Goal: Transaction & Acquisition: Purchase product/service

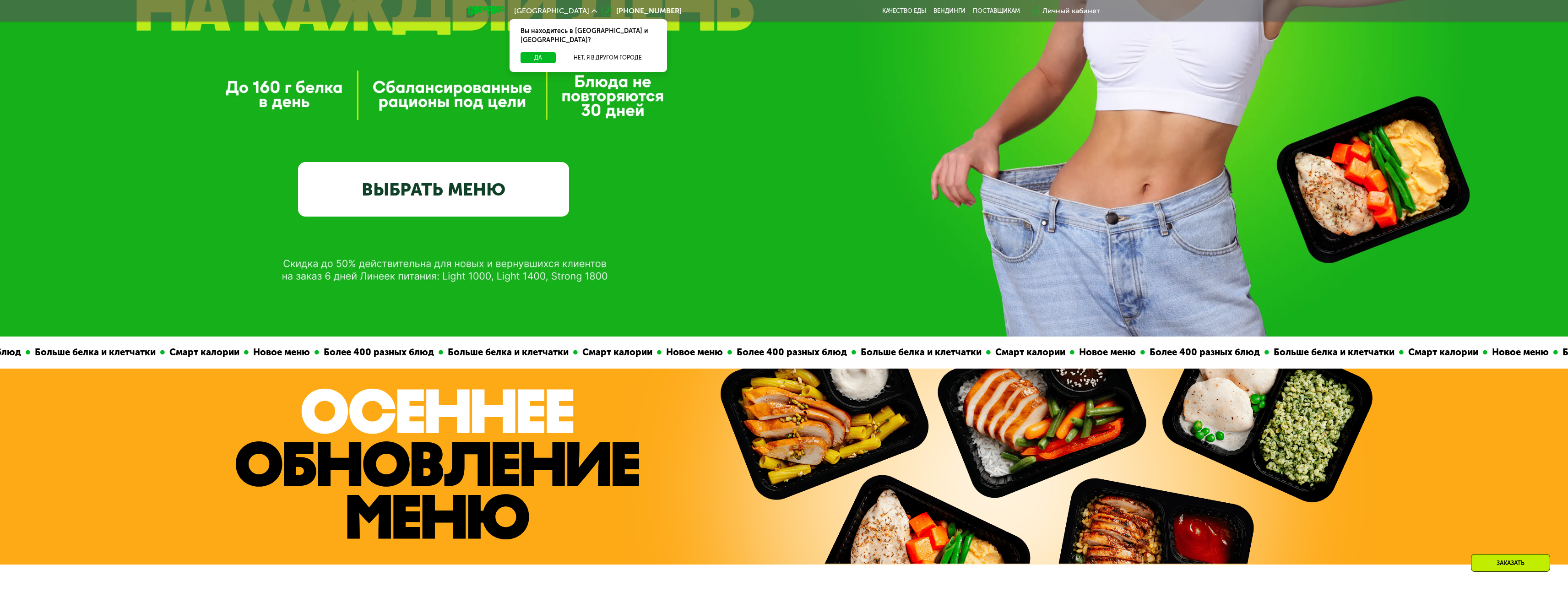
scroll to position [321, 0]
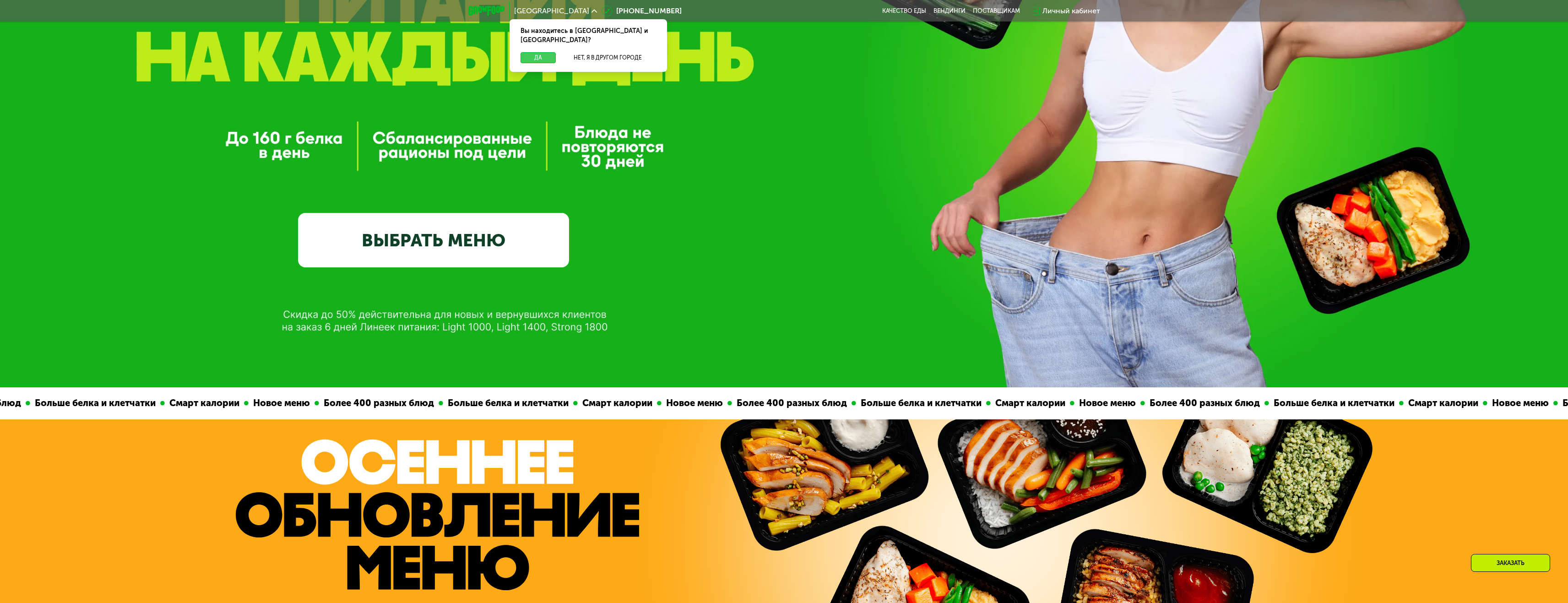
click at [529, 52] on button "Да" at bounding box center [538, 57] width 35 height 11
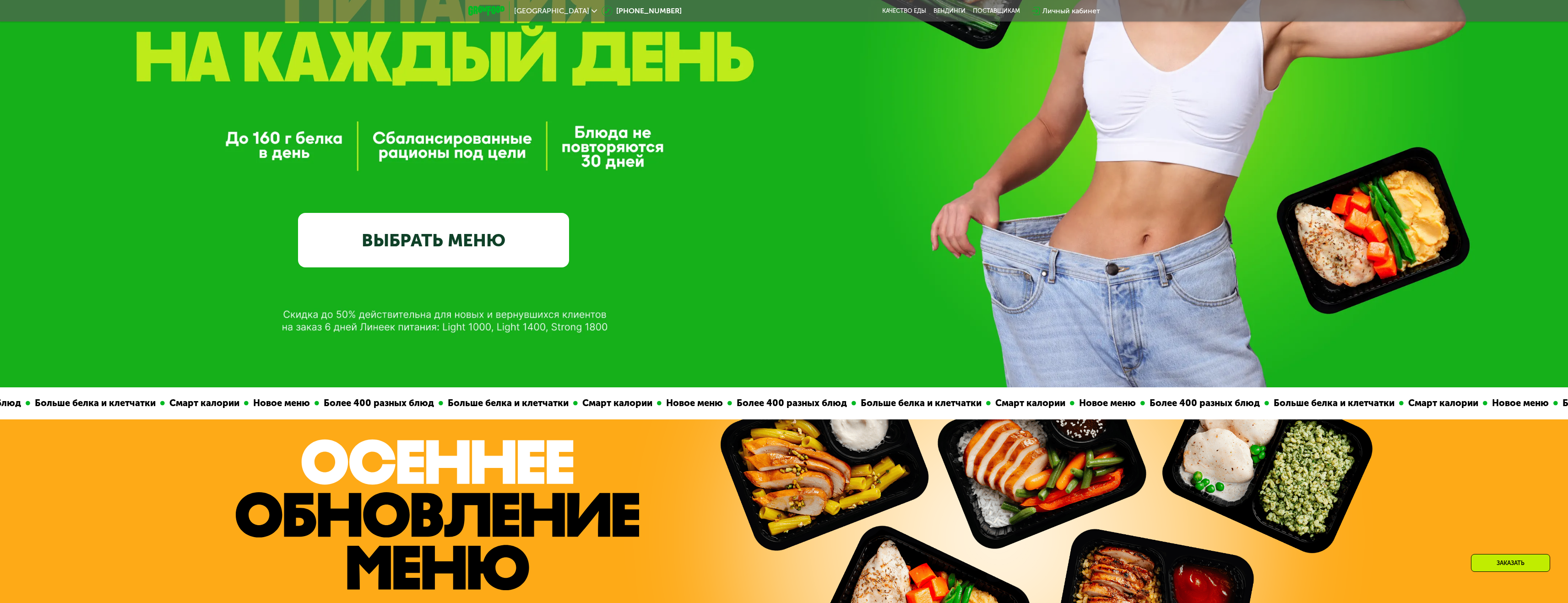
click at [507, 251] on link "ВЫБРАТЬ МЕНЮ" at bounding box center [433, 240] width 271 height 54
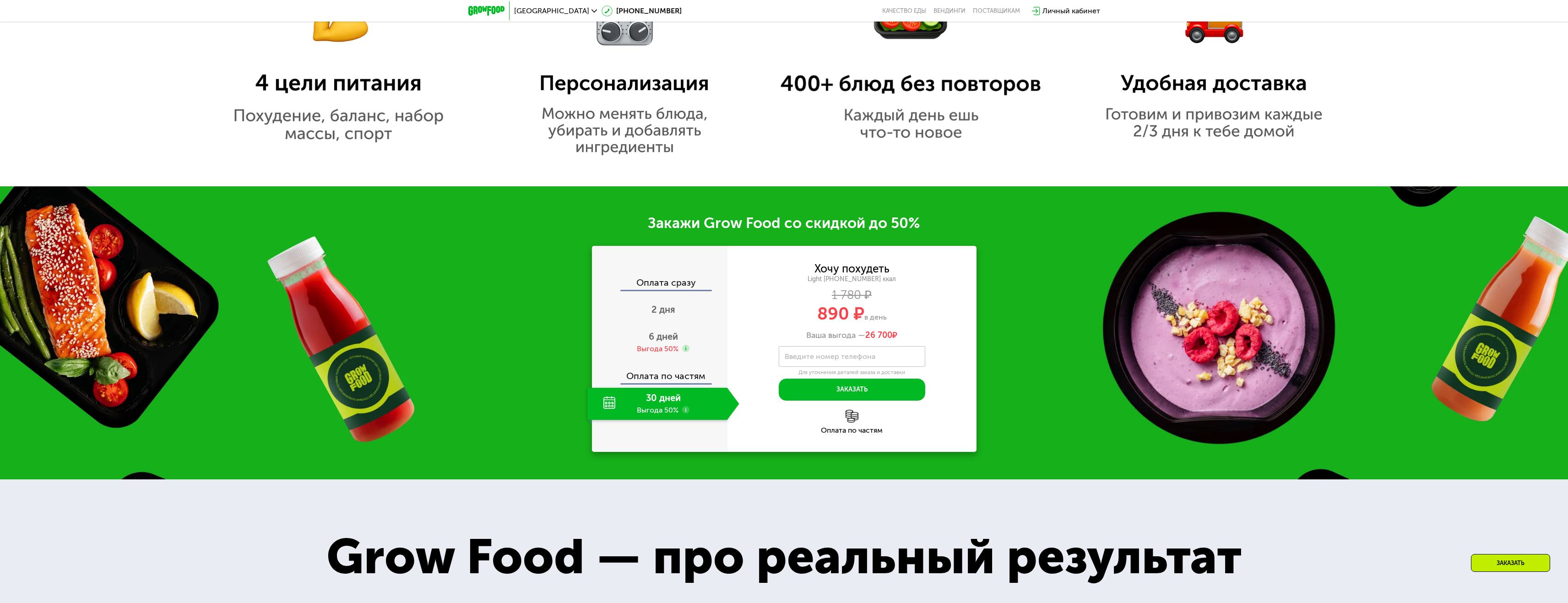
scroll to position [1175, 0]
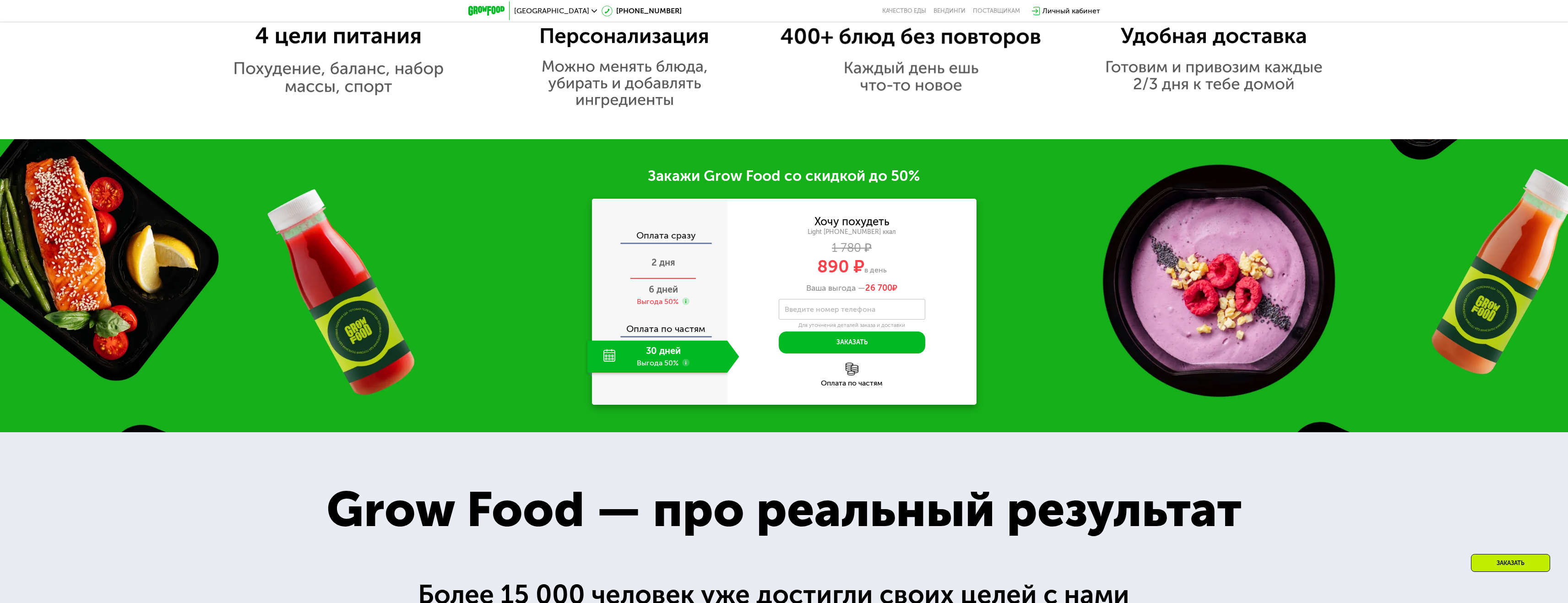
click at [673, 268] on span "2 дня" at bounding box center [663, 262] width 24 height 11
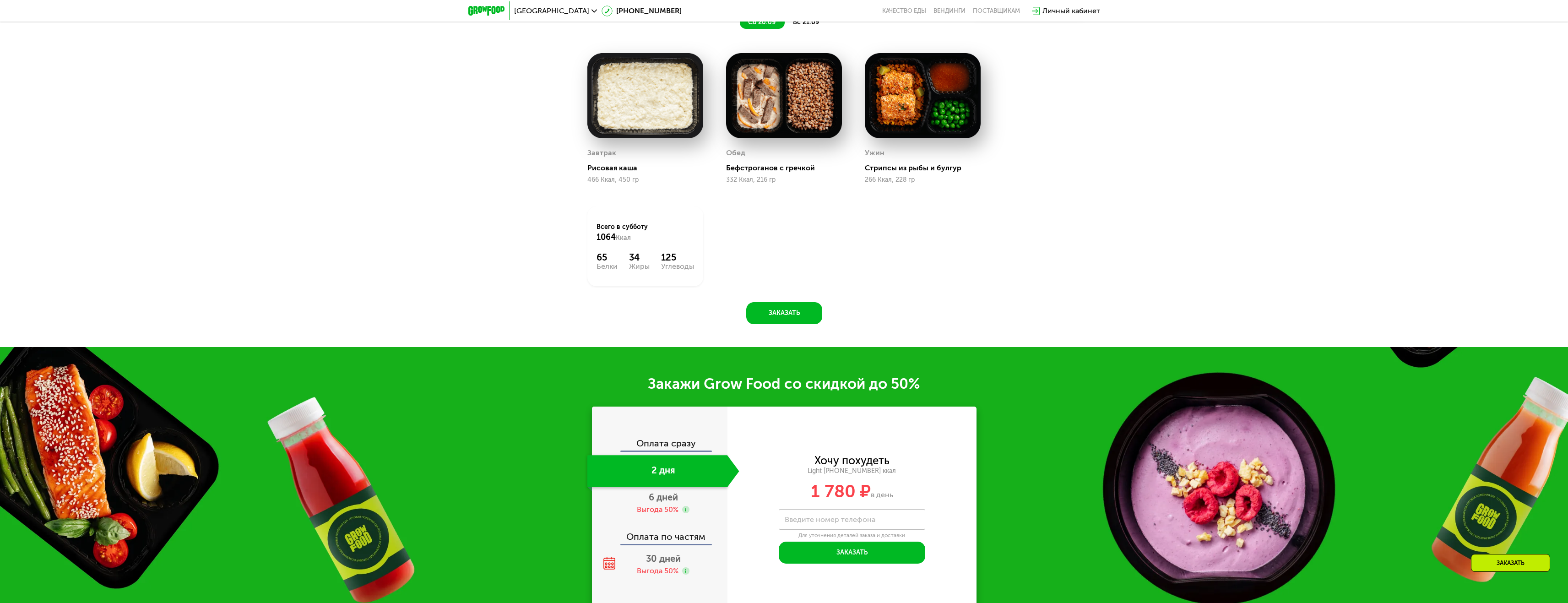
scroll to position [1708, 0]
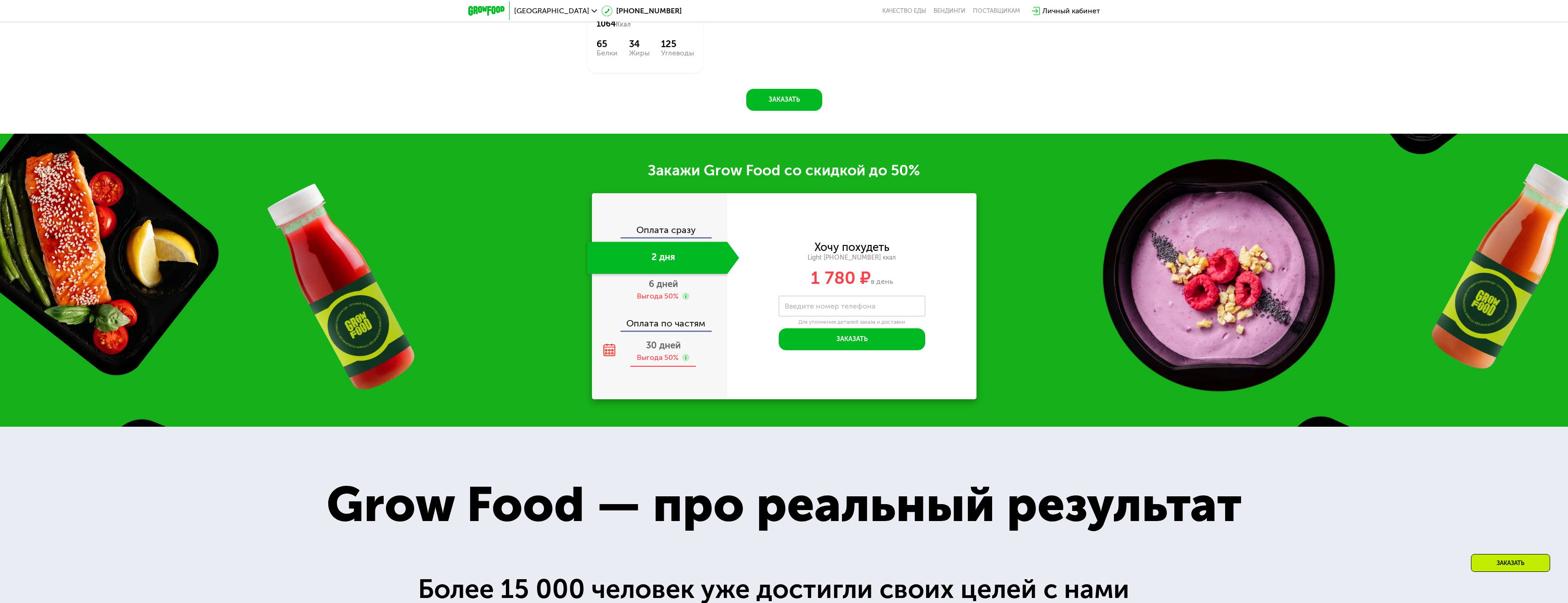
click at [661, 355] on div "30 дней Выгода 50%" at bounding box center [663, 351] width 152 height 32
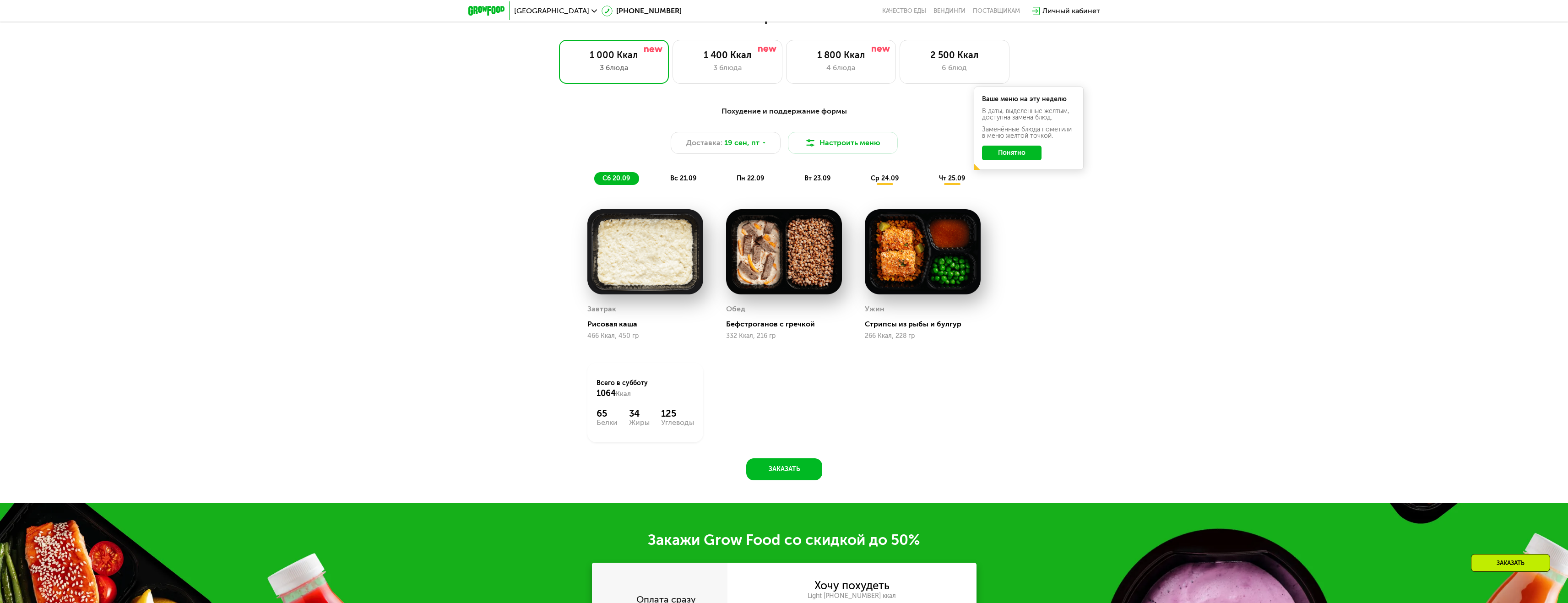
scroll to position [1282, 0]
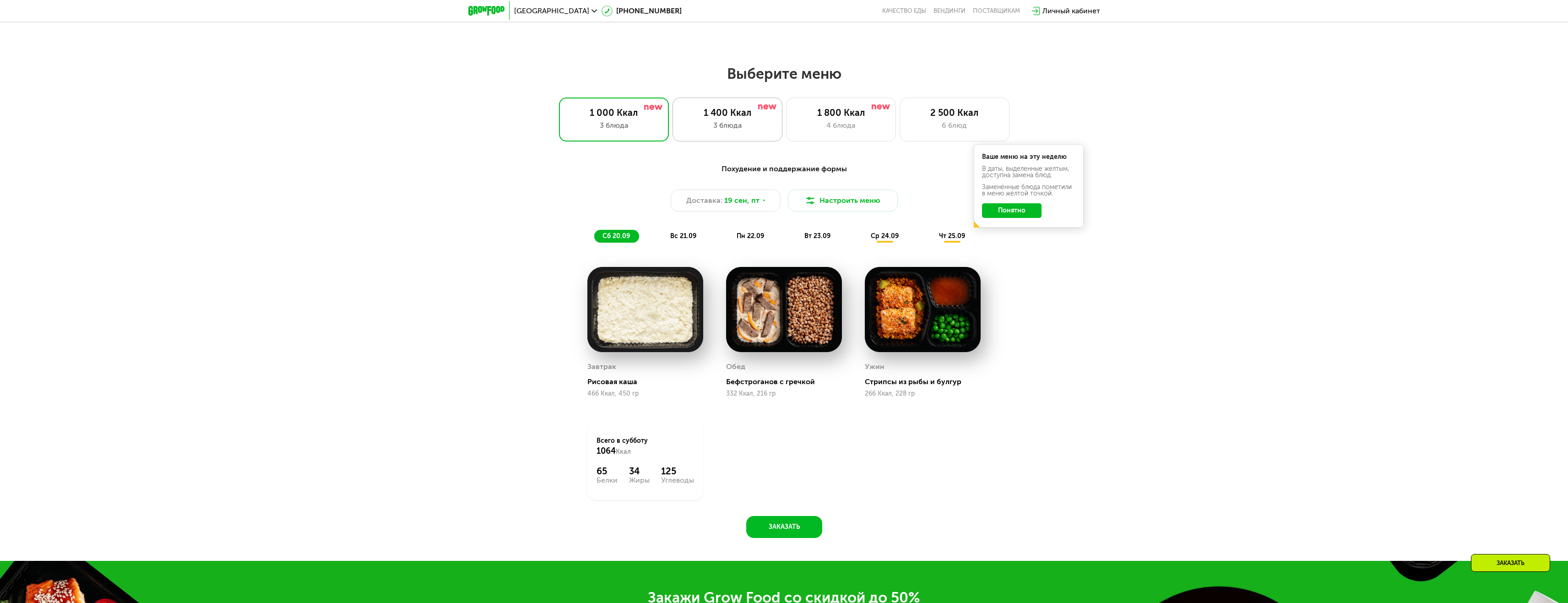
click at [726, 127] on div "3 блюда" at bounding box center [727, 125] width 91 height 11
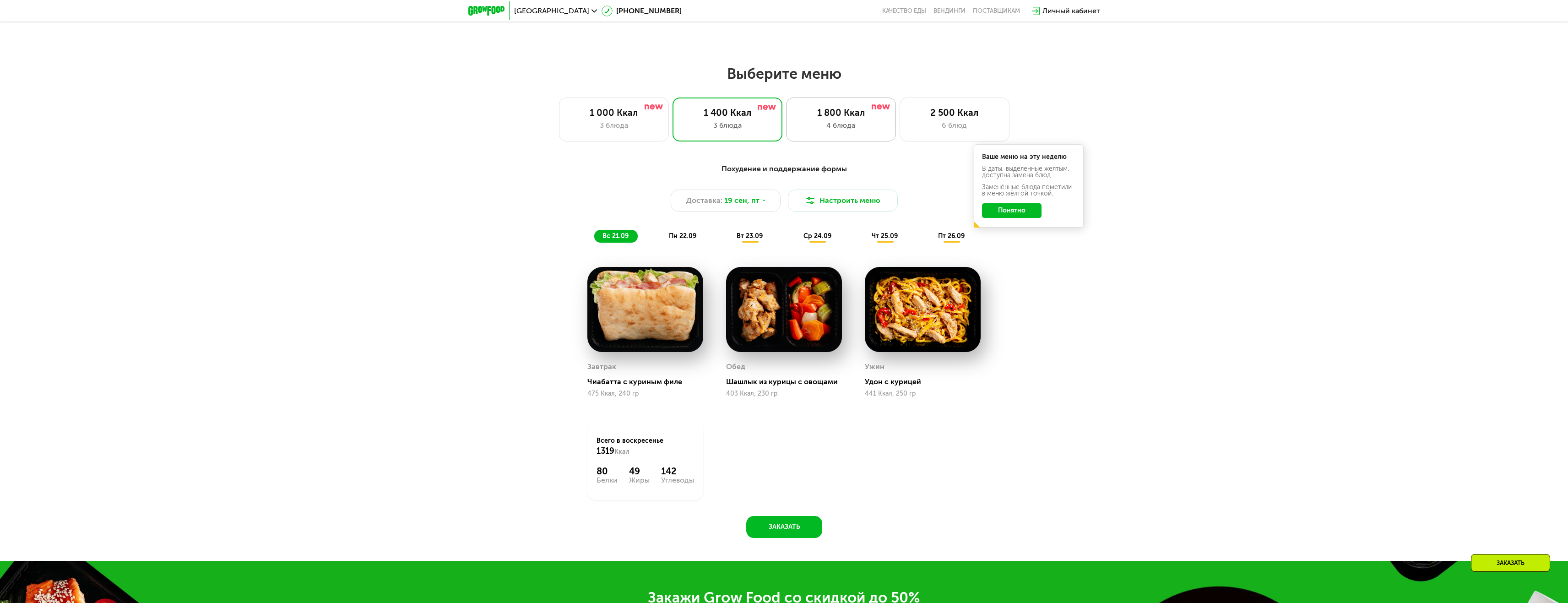
click at [849, 126] on div "4 блюда" at bounding box center [841, 125] width 91 height 11
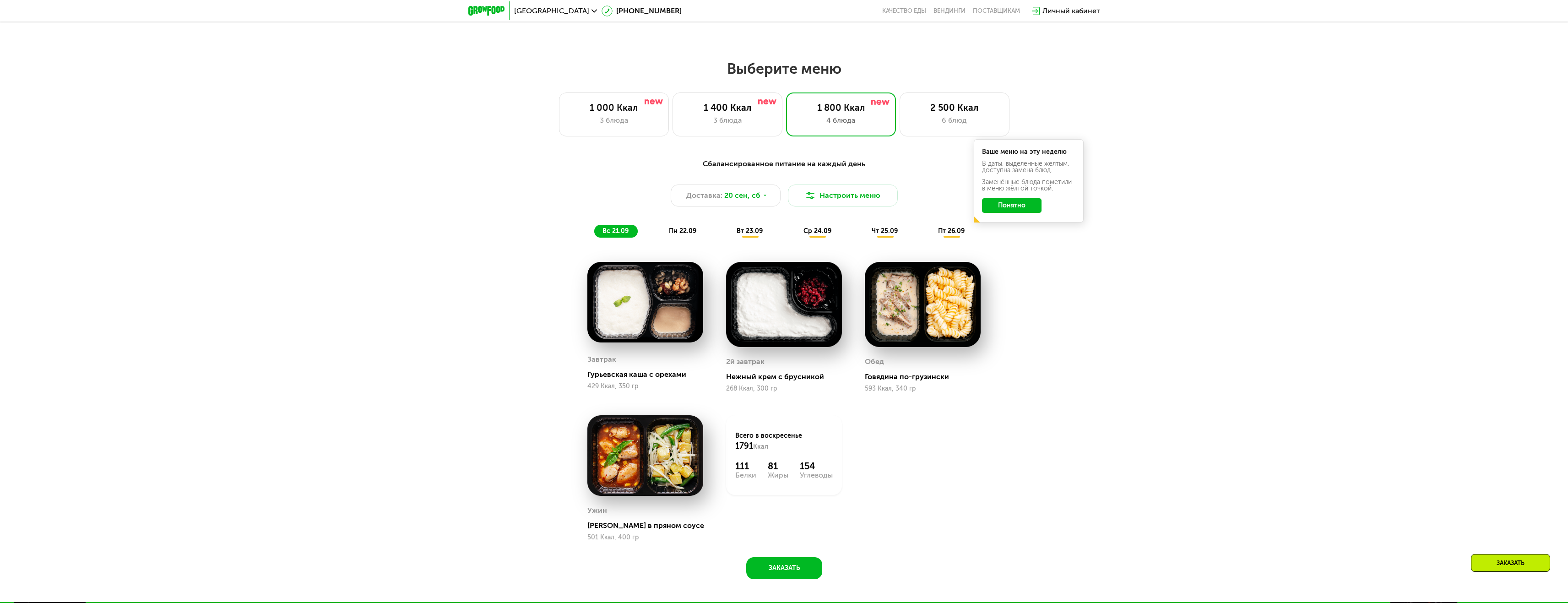
scroll to position [1240, 0]
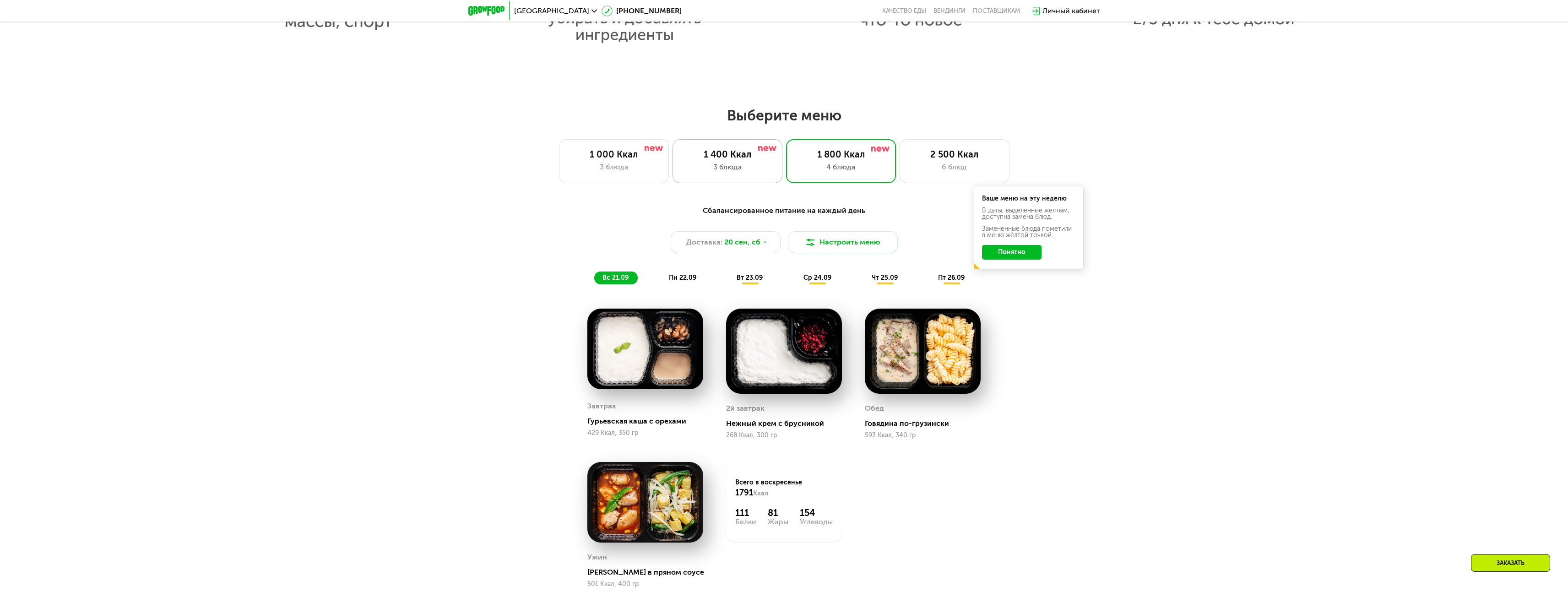
click at [745, 156] on div "1 400 Ккал" at bounding box center [727, 154] width 91 height 11
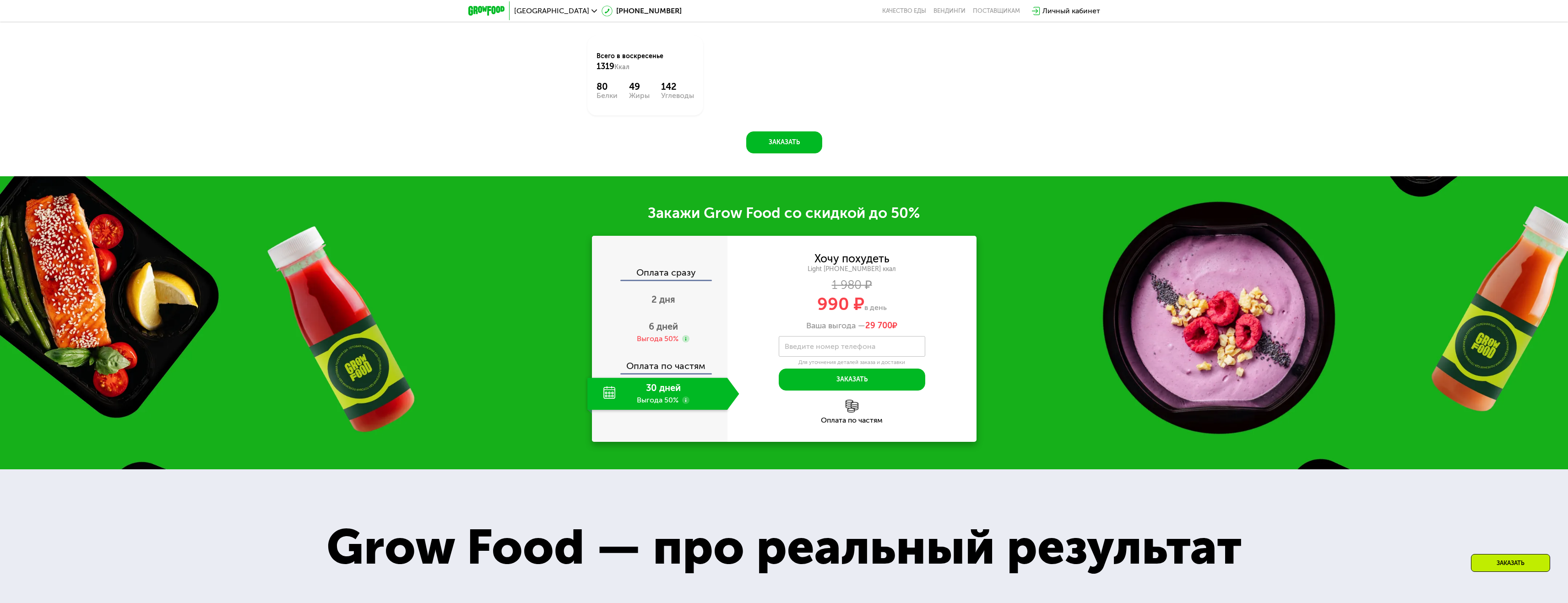
scroll to position [1667, 0]
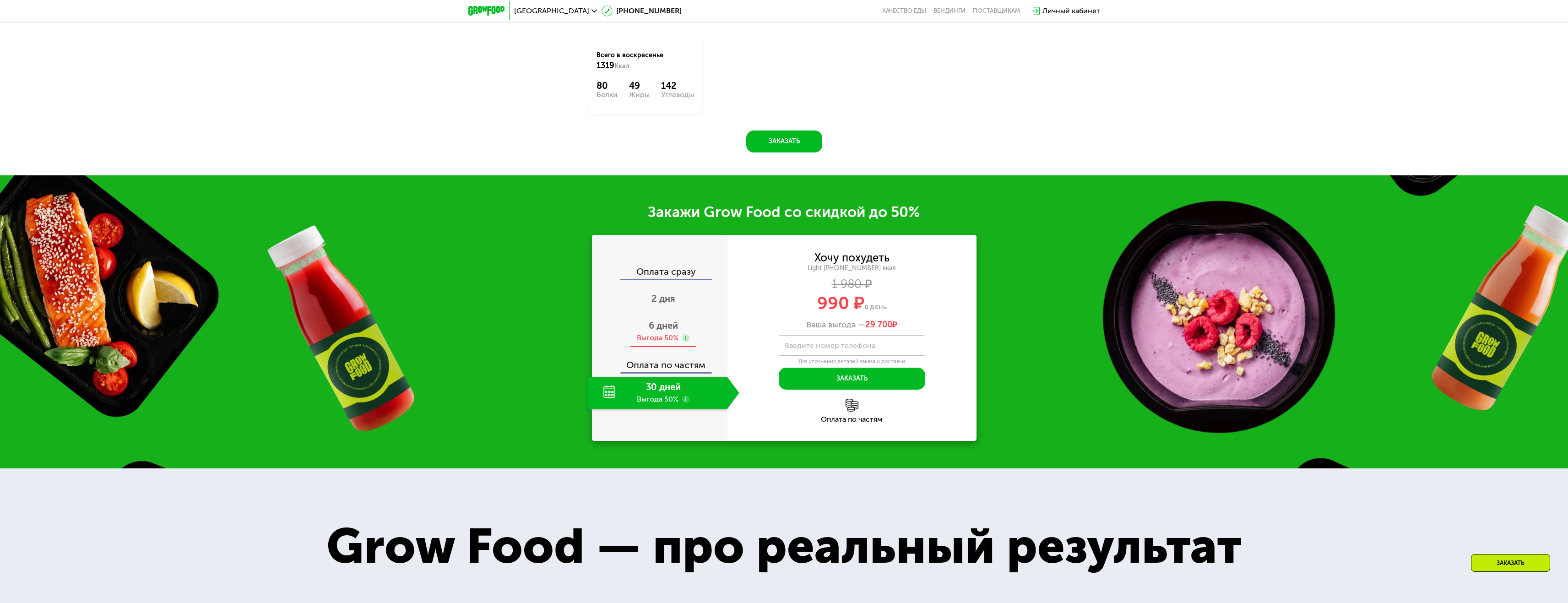
click at [661, 335] on div "6 дней Выгода 50%" at bounding box center [663, 331] width 152 height 32
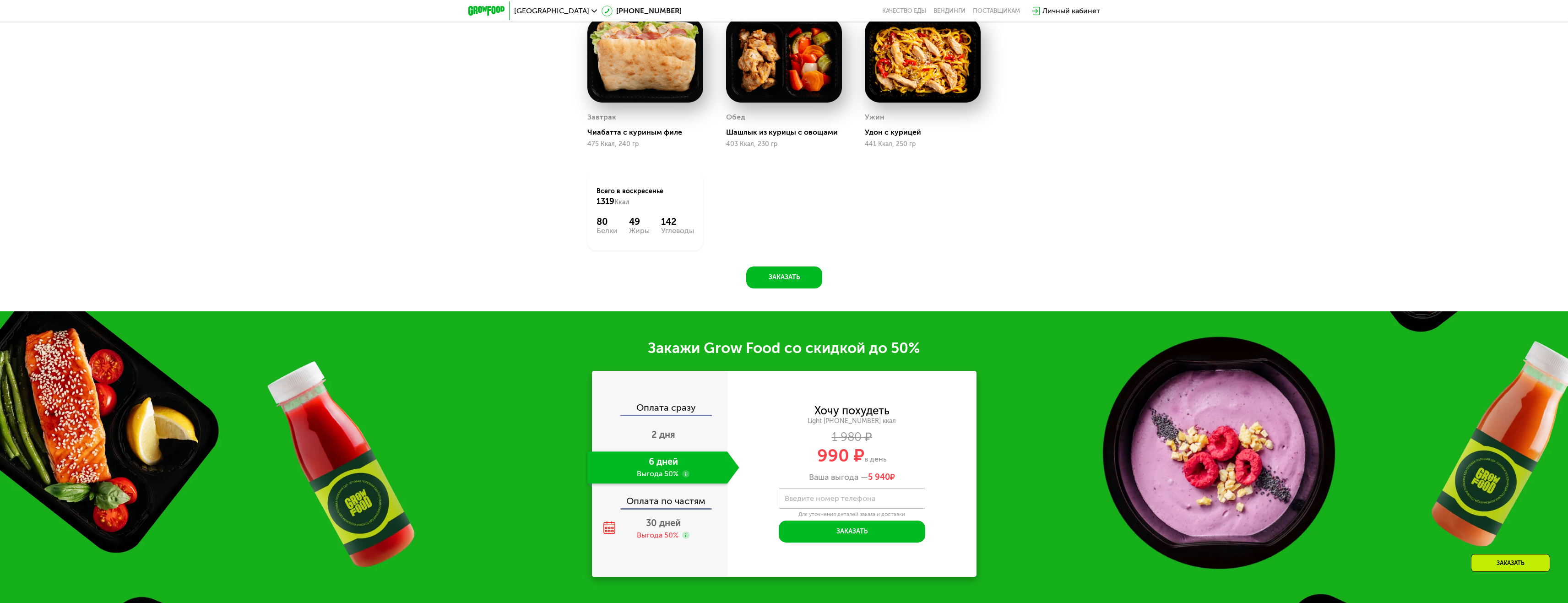
scroll to position [1560, 0]
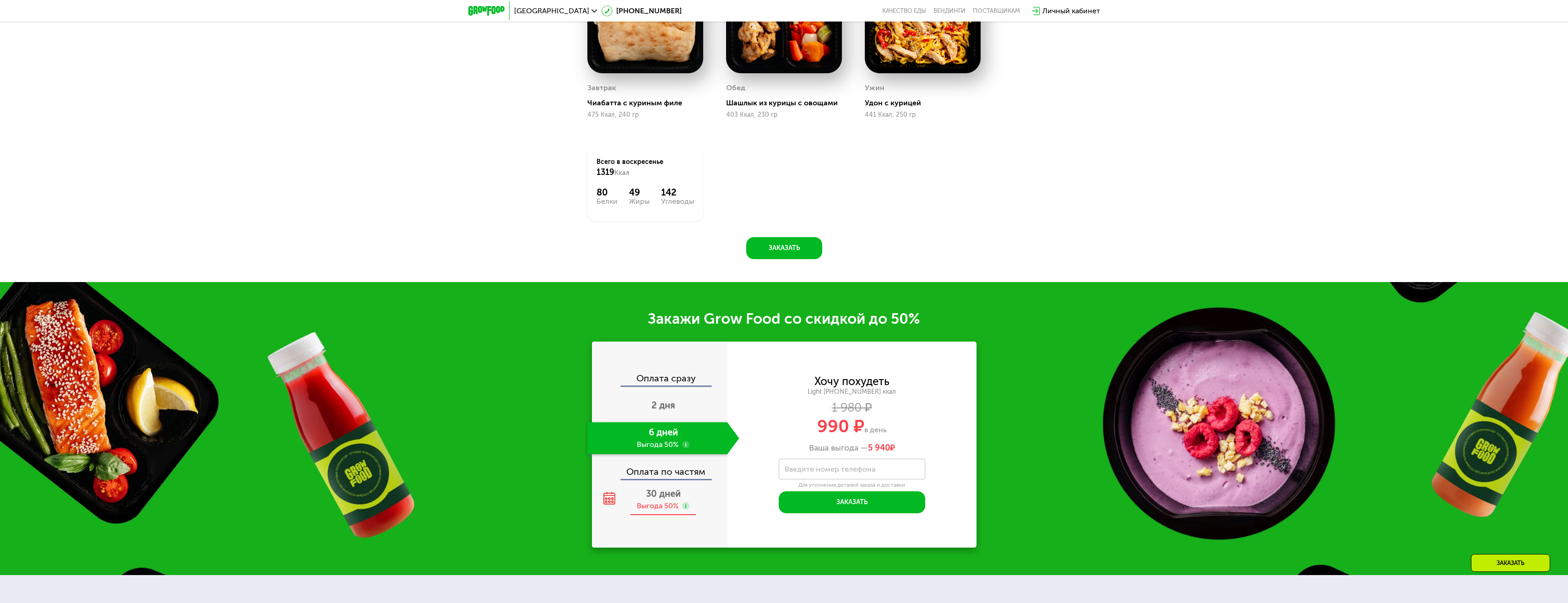
click at [664, 502] on div "30 дней Выгода 50%" at bounding box center [663, 499] width 152 height 32
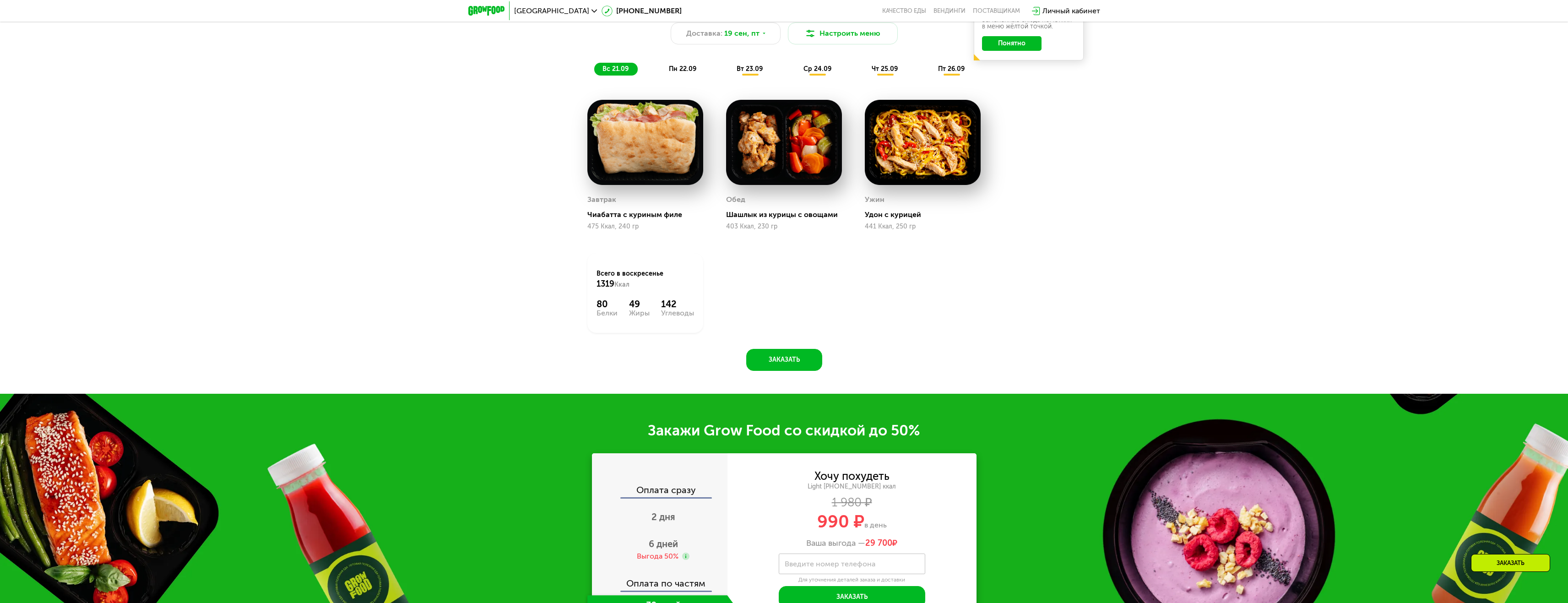
scroll to position [1346, 0]
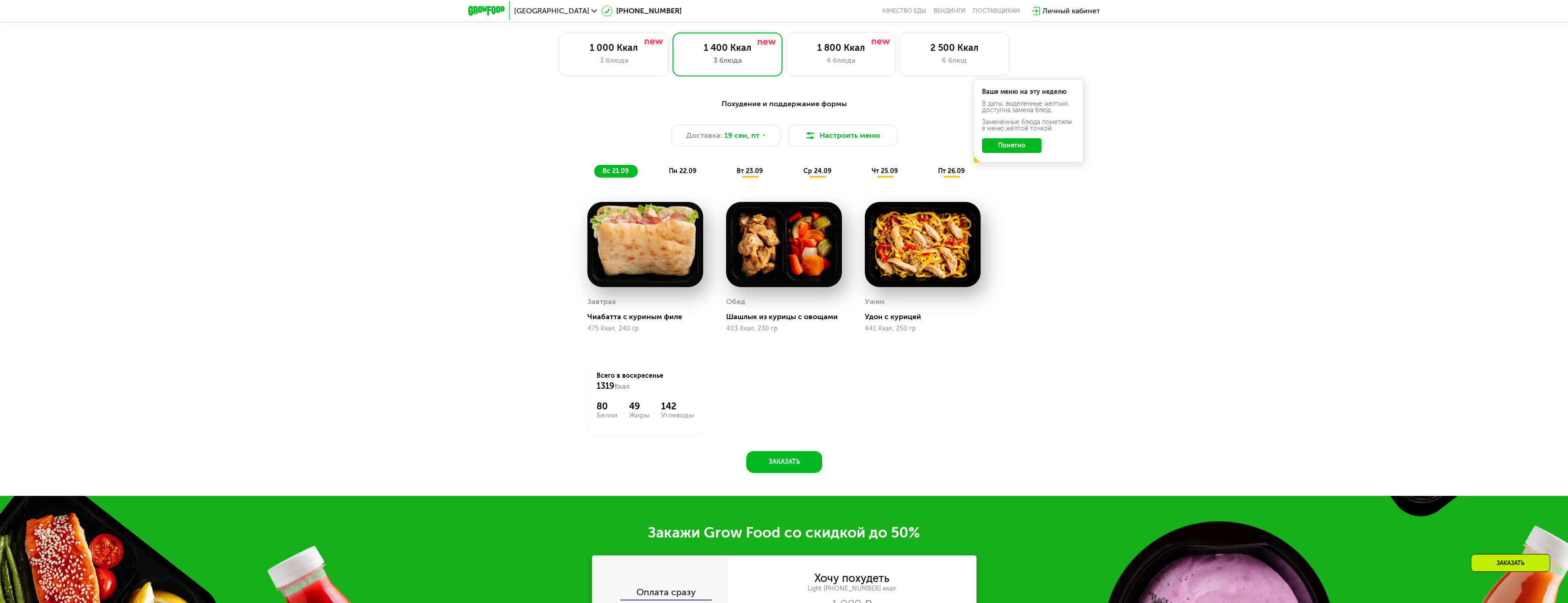
click at [688, 172] on span "пн 22.09" at bounding box center [683, 171] width 27 height 8
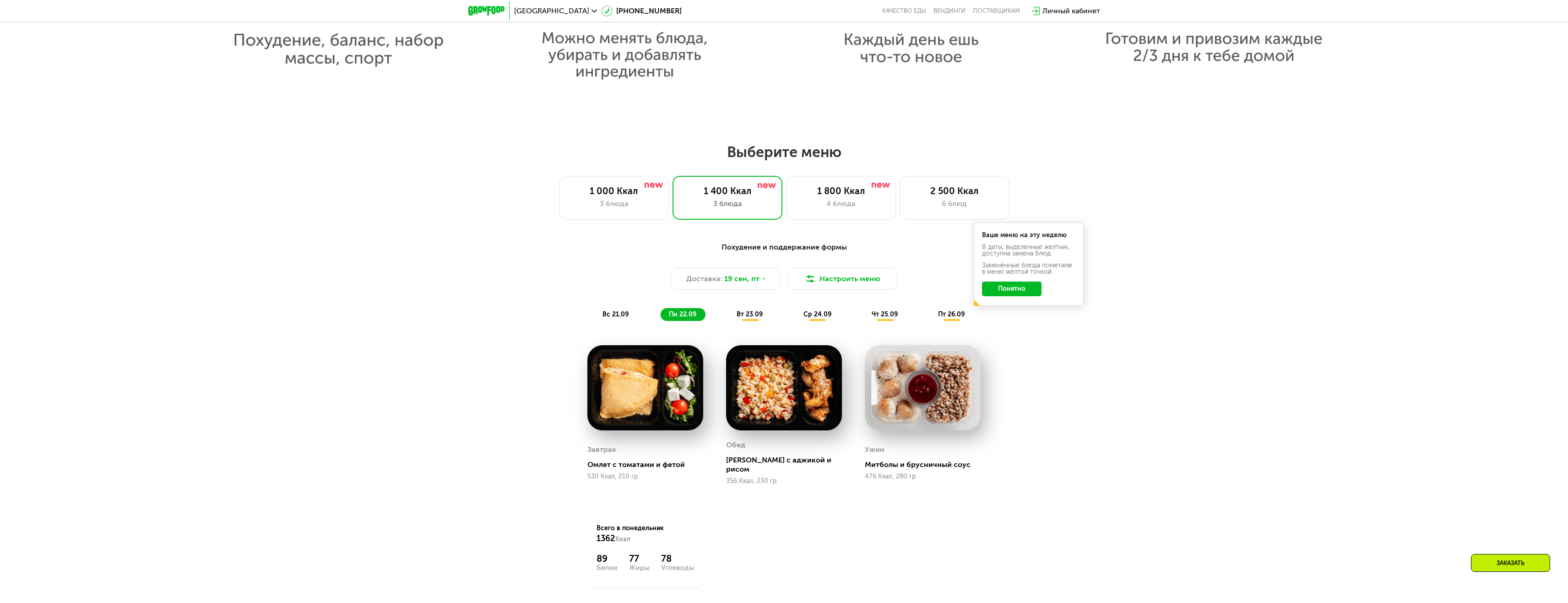
scroll to position [1240, 0]
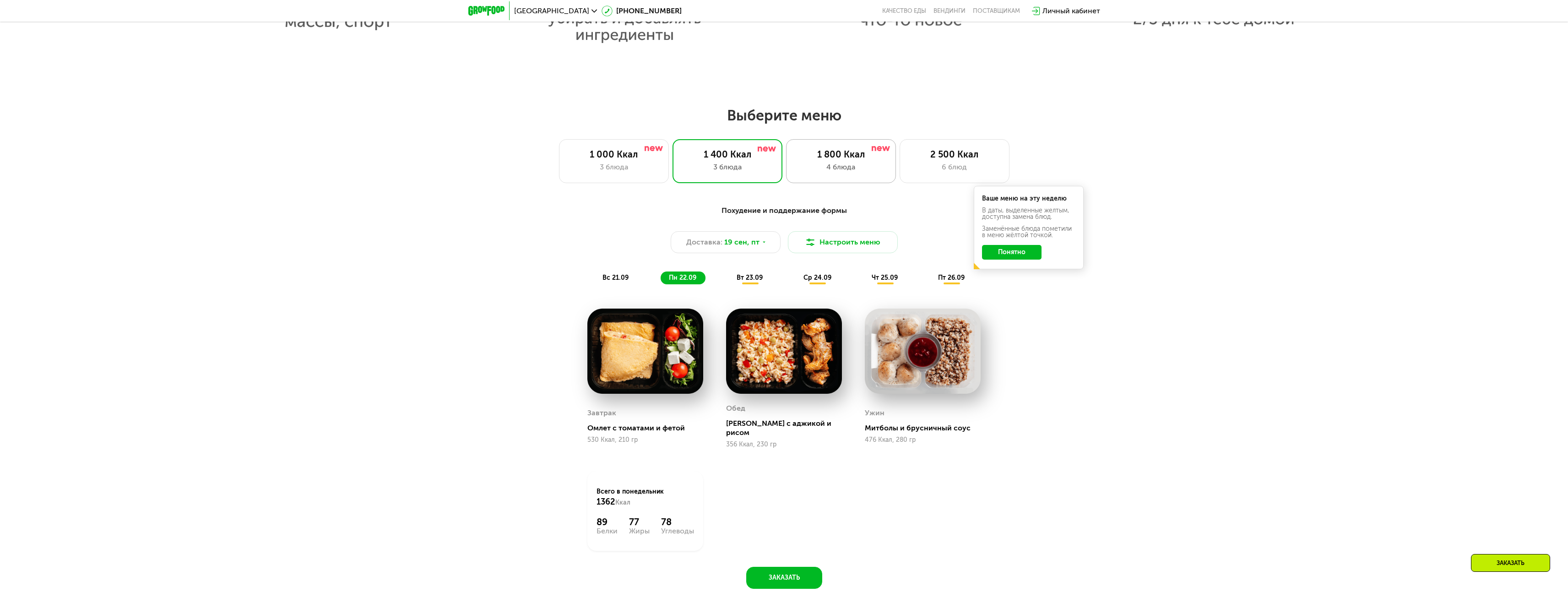
click at [820, 166] on div "4 блюда" at bounding box center [841, 167] width 91 height 11
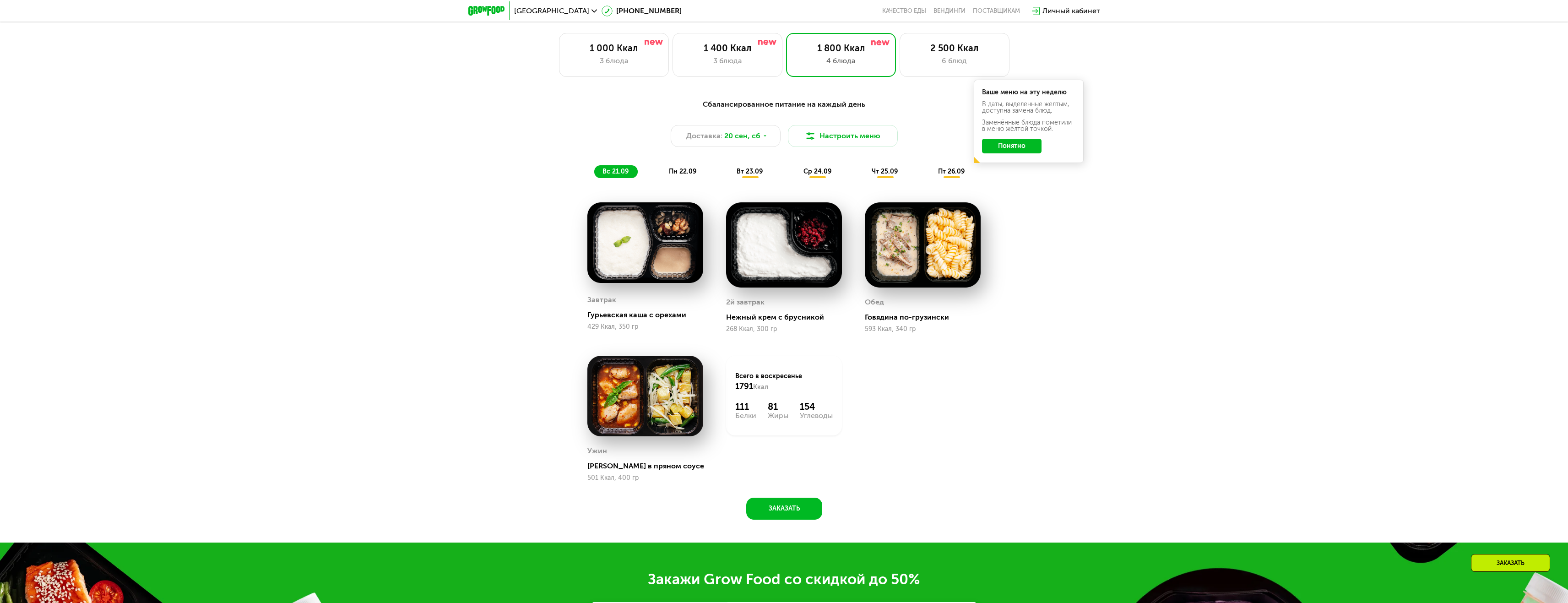
scroll to position [1346, 0]
click at [753, 173] on span "вт 23.09" at bounding box center [750, 171] width 26 height 8
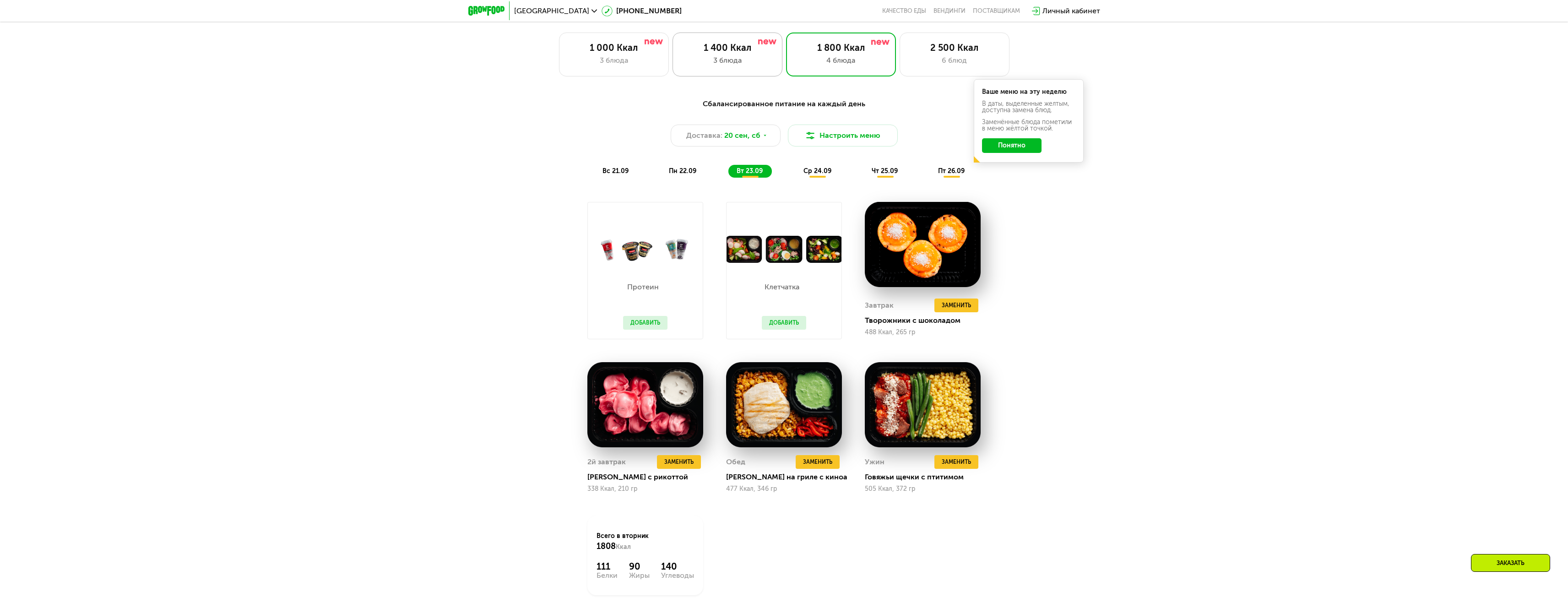
click at [735, 65] on div "3 блюда" at bounding box center [727, 60] width 91 height 11
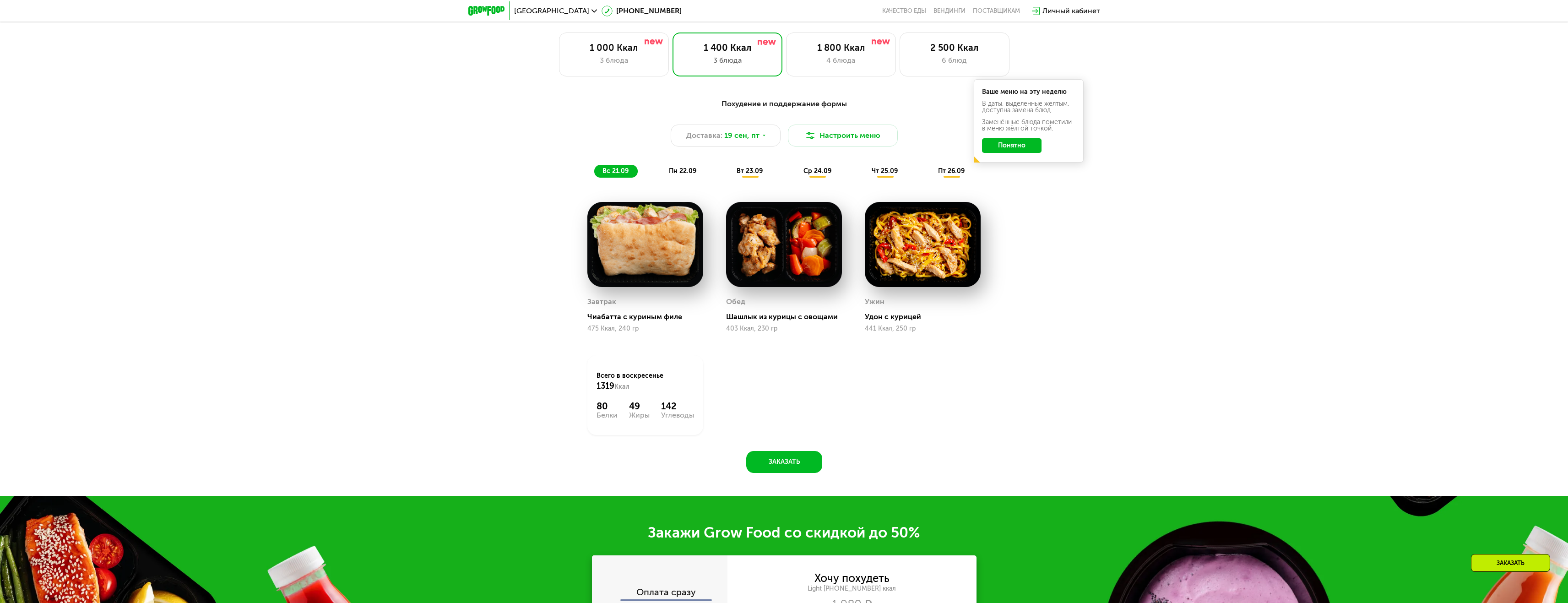
click at [687, 175] on span "пн 22.09" at bounding box center [683, 171] width 27 height 8
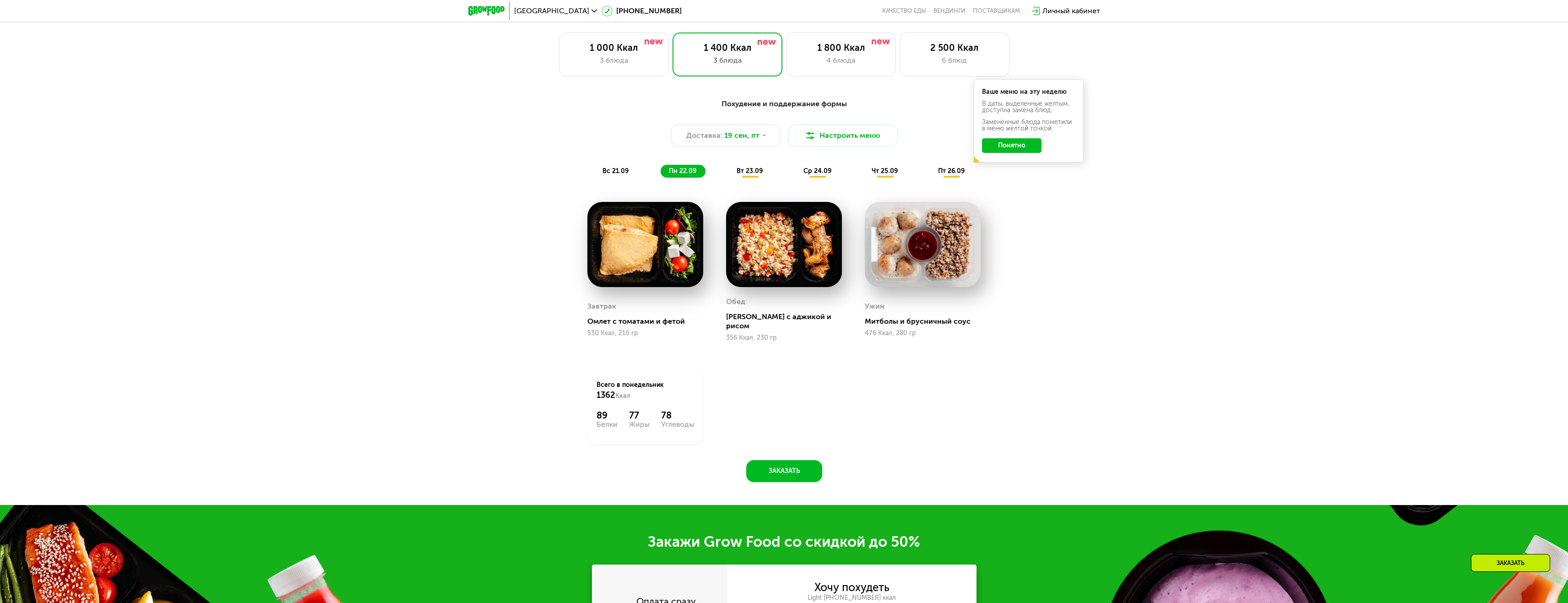
click at [752, 175] on span "вт 23.09" at bounding box center [750, 171] width 26 height 8
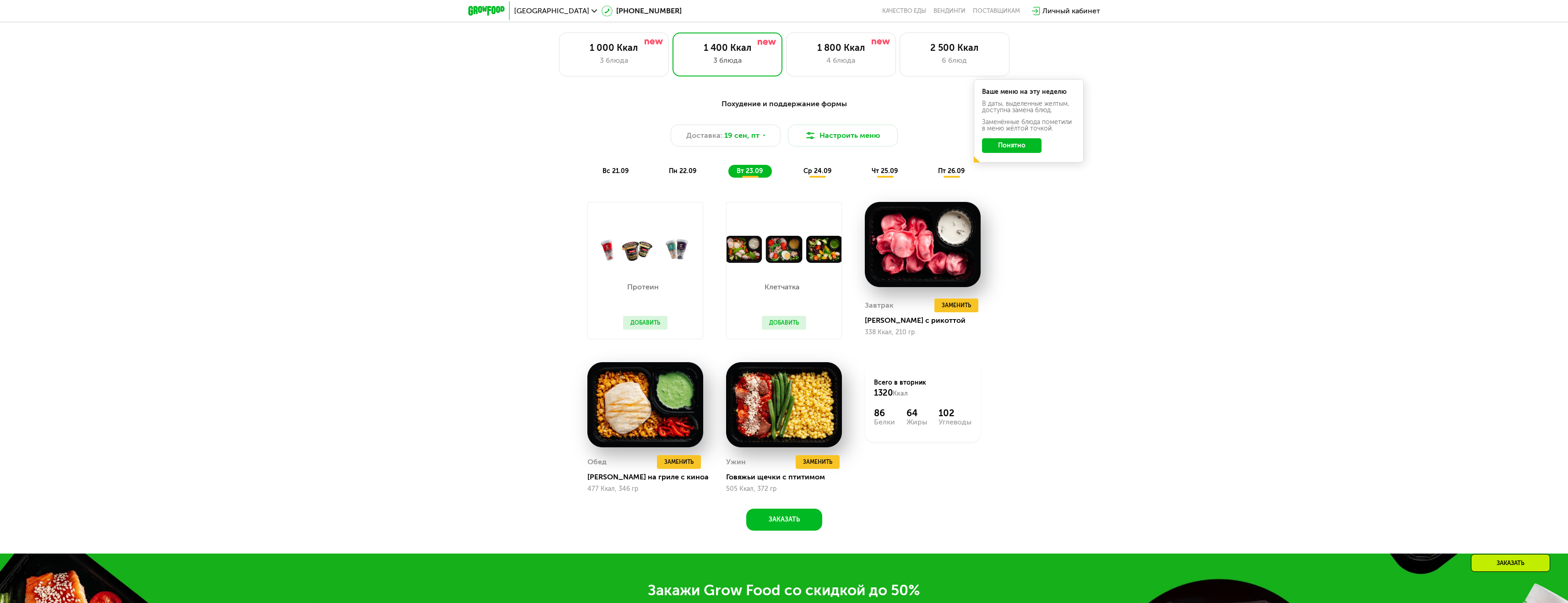
click at [820, 175] on span "ср 24.09" at bounding box center [817, 171] width 28 height 8
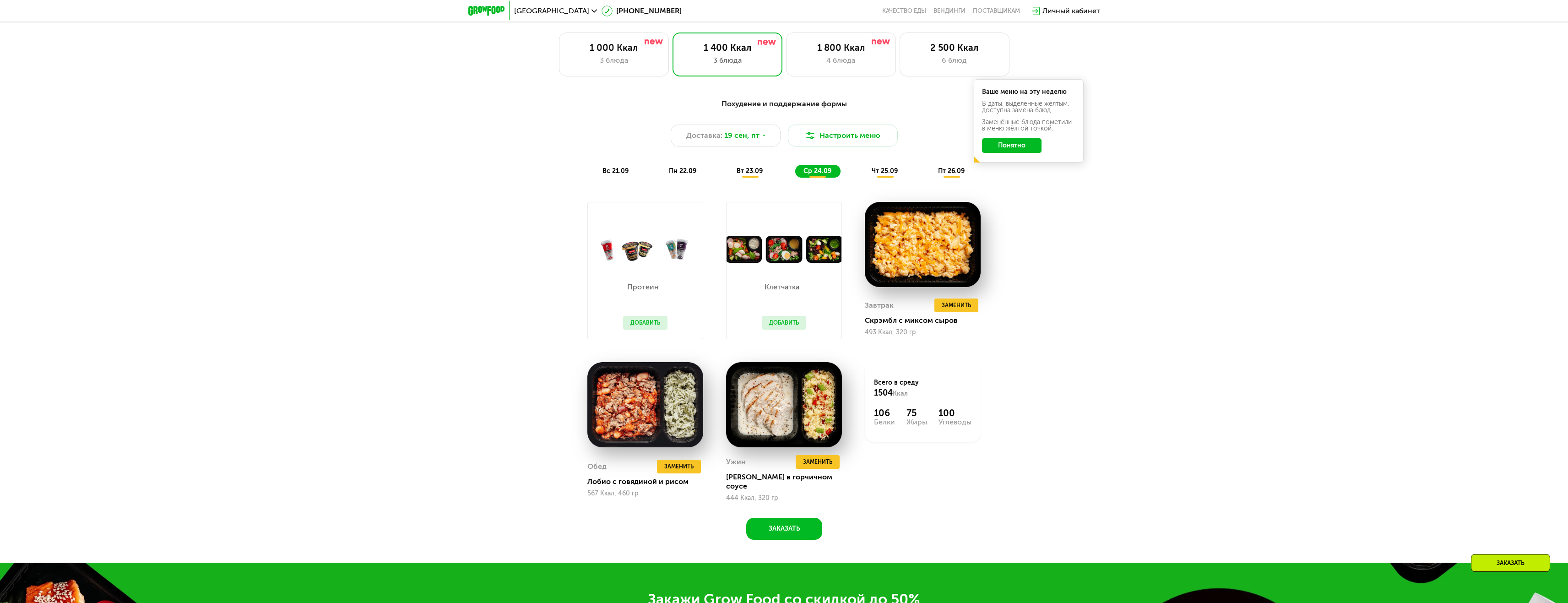
click at [878, 174] on span "чт 25.09" at bounding box center [885, 171] width 26 height 8
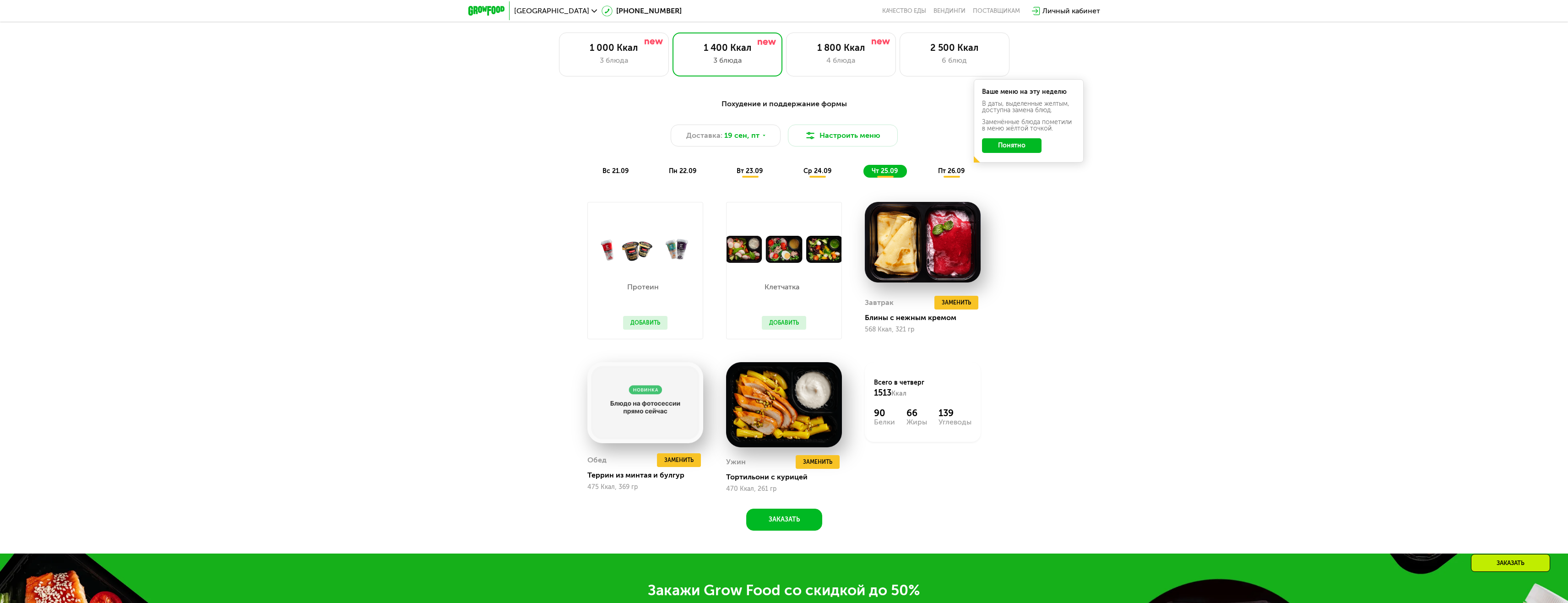
click at [954, 175] on span "пт 26.09" at bounding box center [951, 171] width 27 height 8
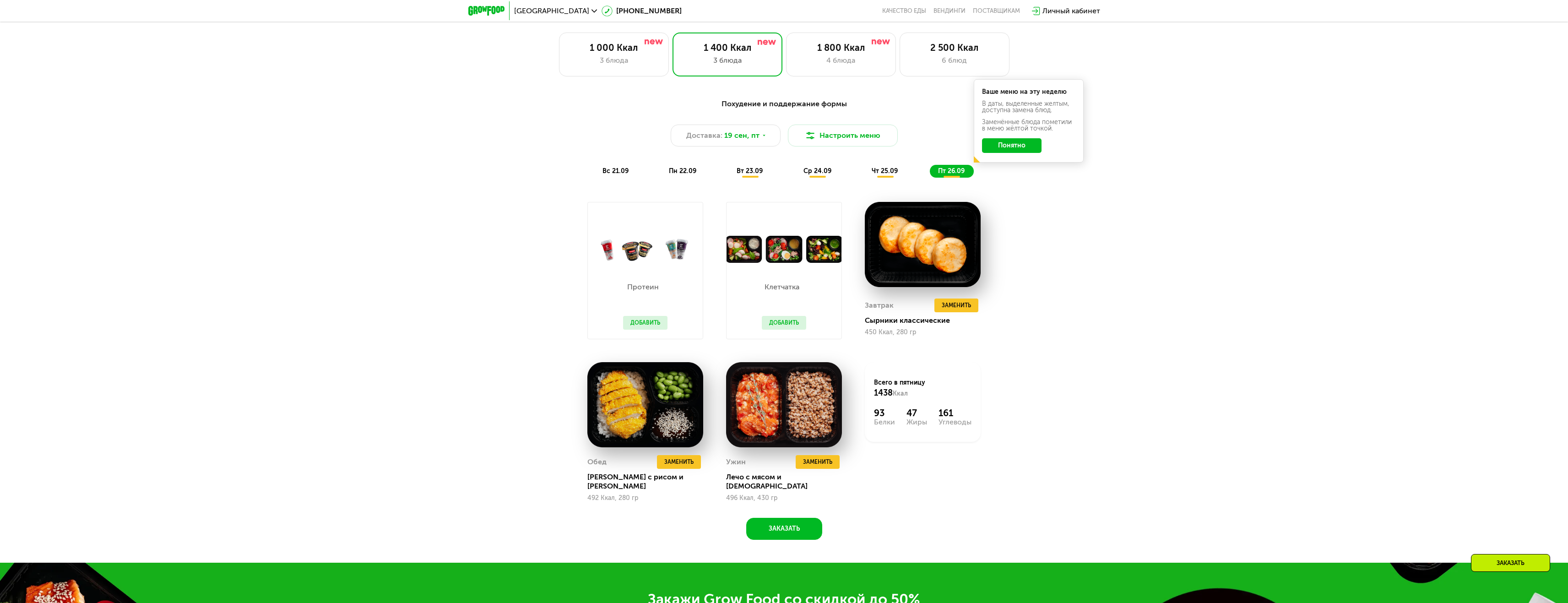
click at [1020, 148] on button "Понятно" at bounding box center [1012, 145] width 60 height 15
click at [1118, 309] on div "Похудение и поддержание формы Доставка: 19 сен, пт Настроить меню вс 21.09 пн 2…" at bounding box center [784, 324] width 1568 height 477
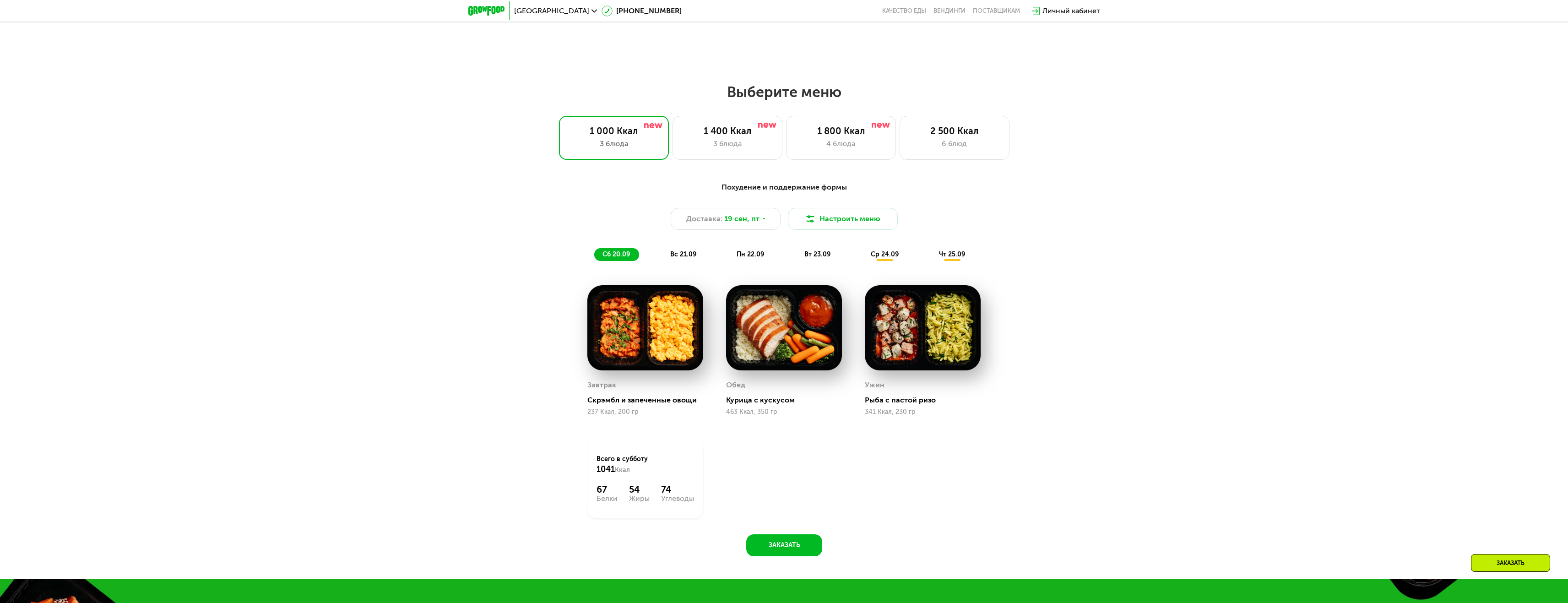
scroll to position [1175, 0]
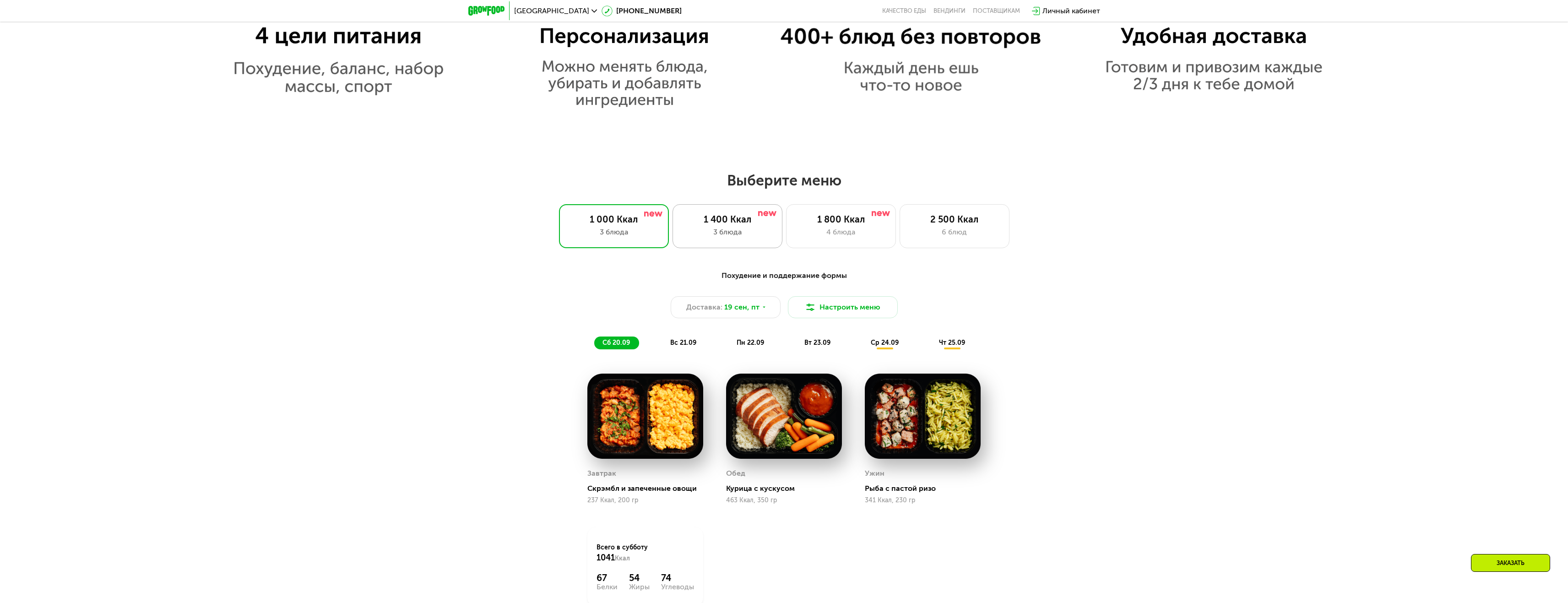
click at [739, 231] on div "3 блюда" at bounding box center [727, 232] width 91 height 11
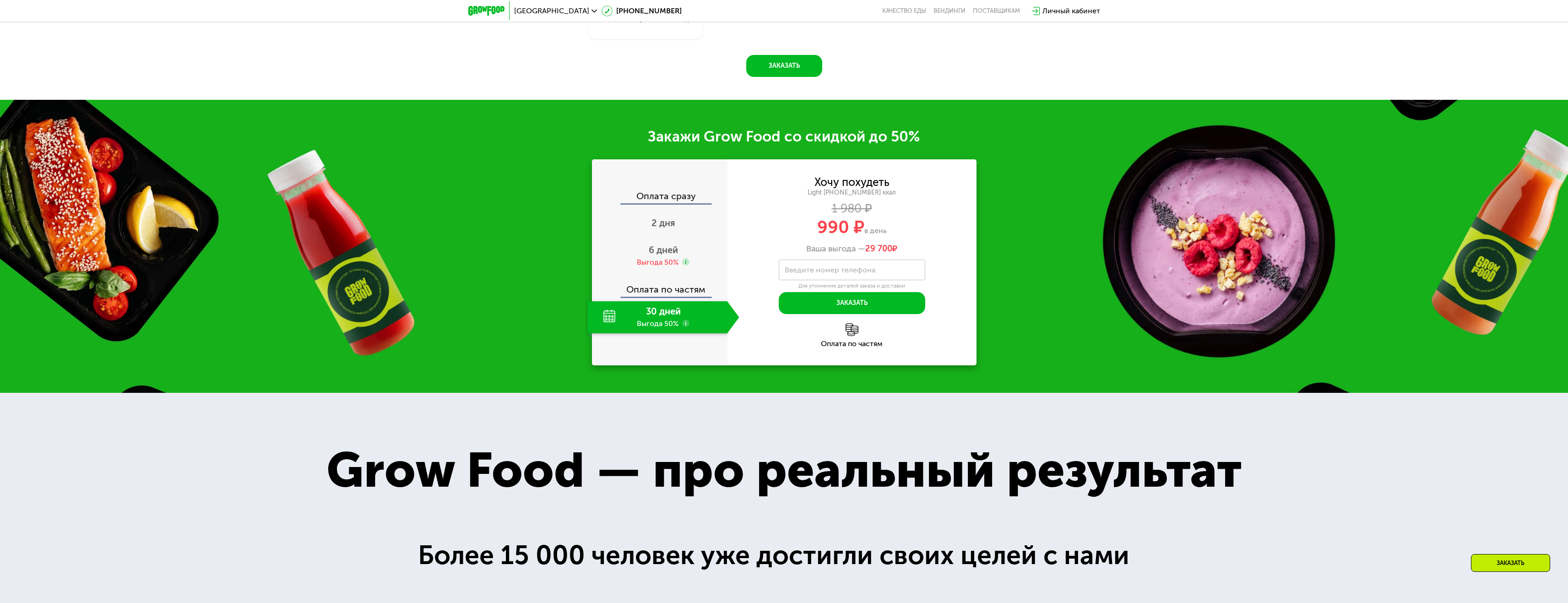
scroll to position [1708, 0]
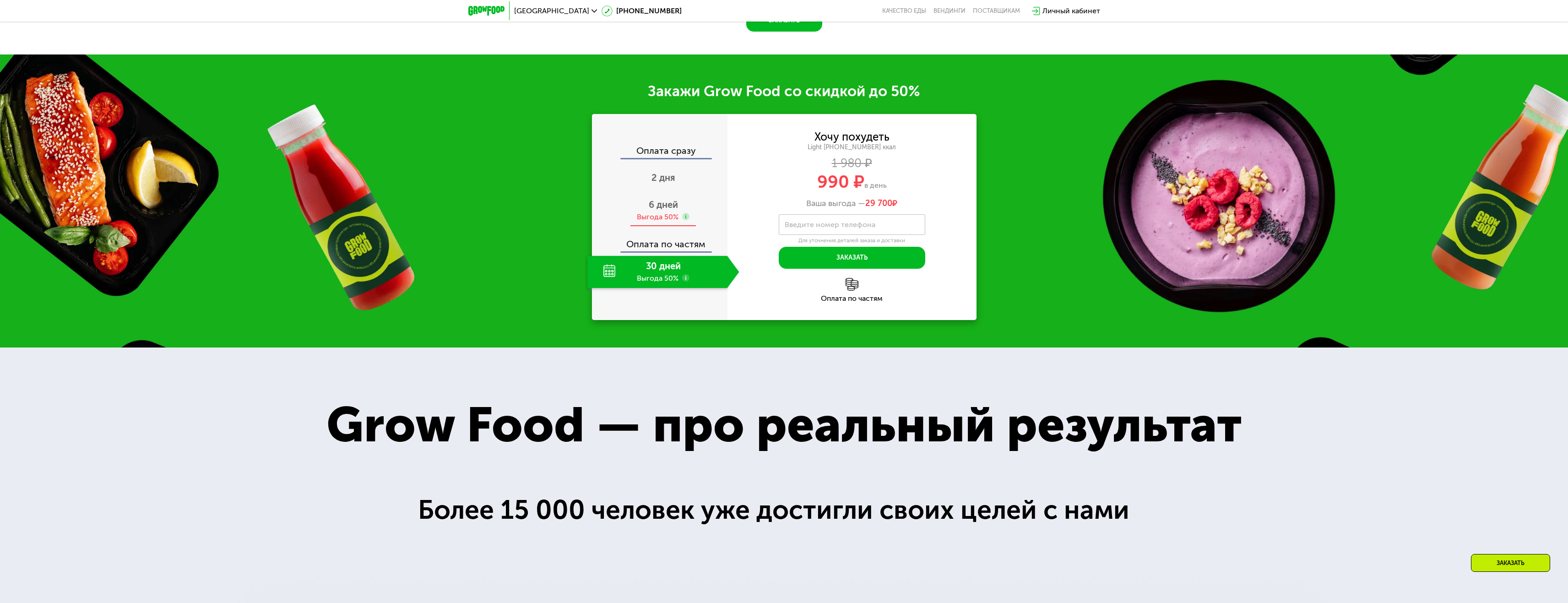
click at [665, 227] on div "6 дней Выгода 50%" at bounding box center [663, 211] width 152 height 32
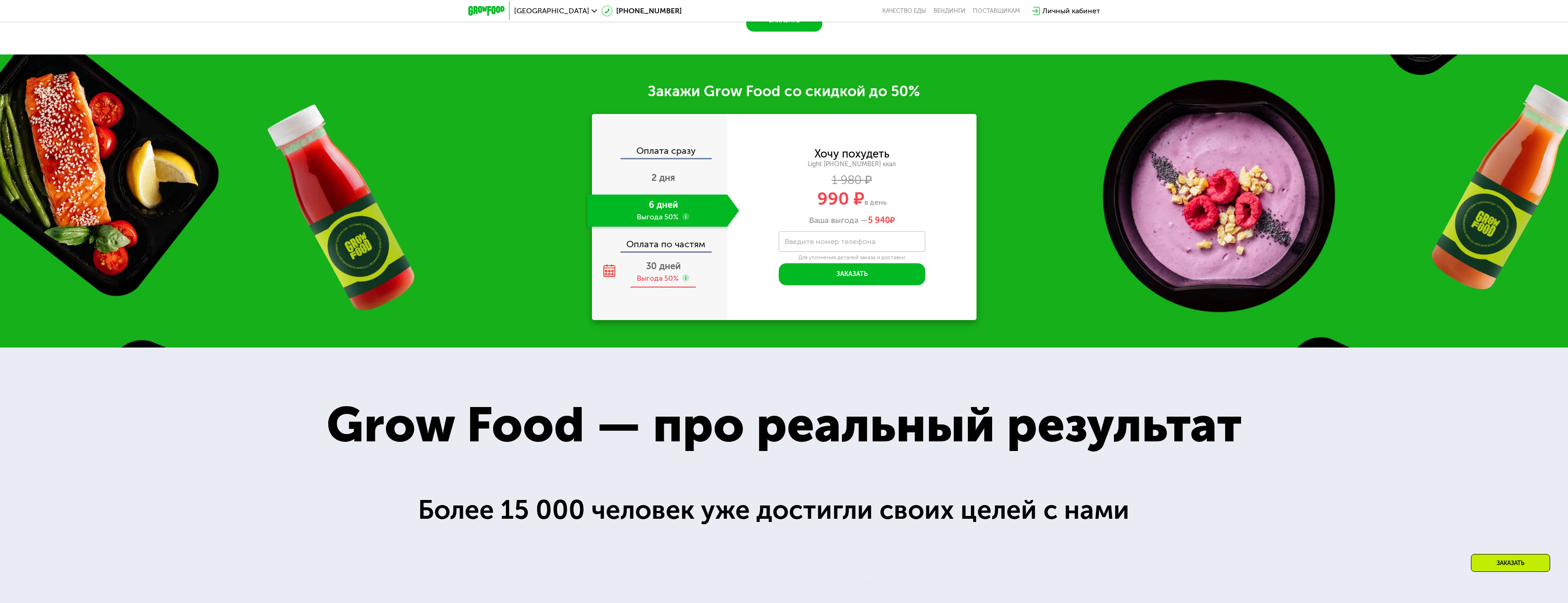
click at [661, 272] on span "30 дней" at bounding box center [664, 266] width 35 height 11
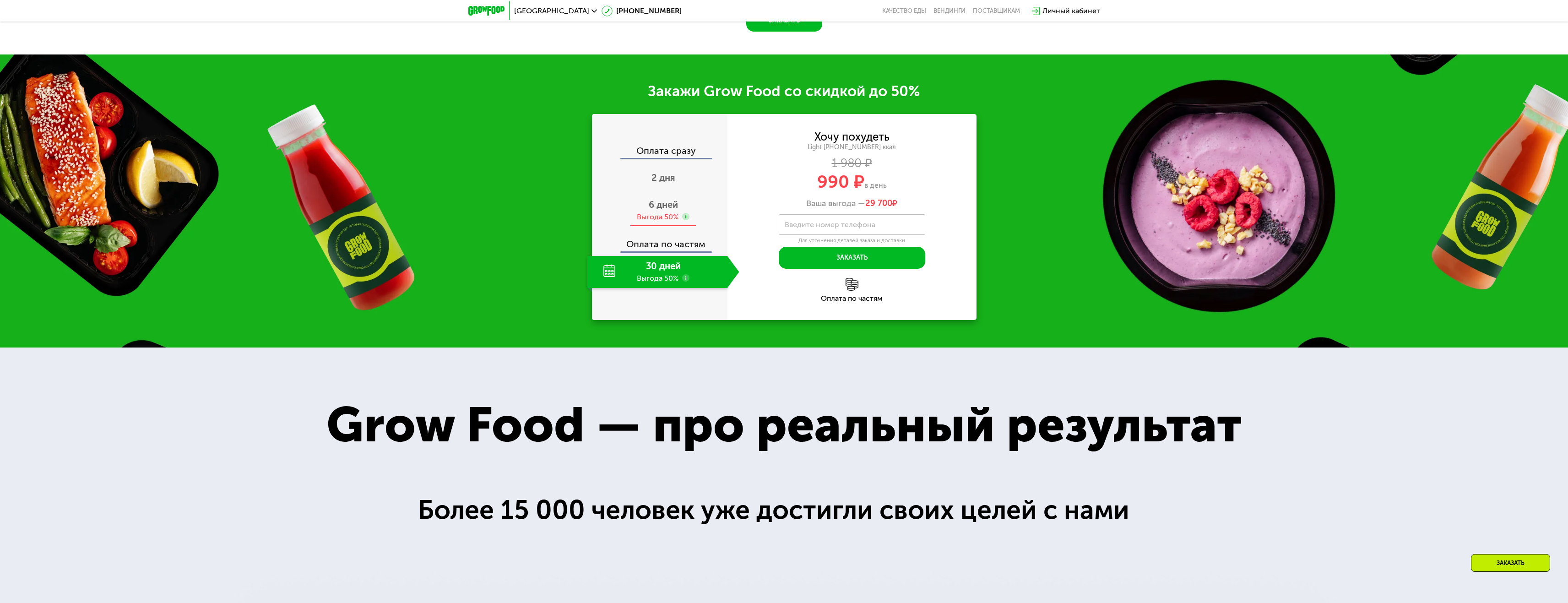
click at [655, 222] on div "Выгода 50%" at bounding box center [658, 217] width 42 height 10
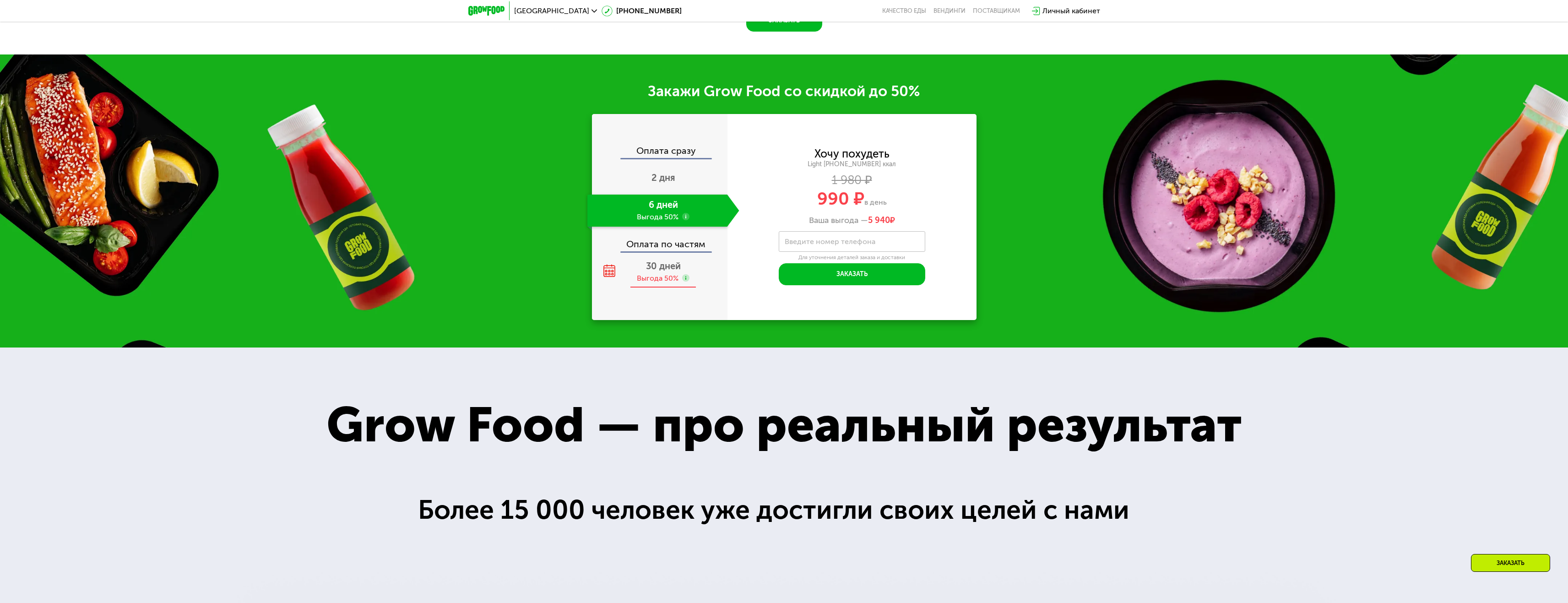
click at [657, 283] on div "Выгода 50%" at bounding box center [658, 278] width 42 height 10
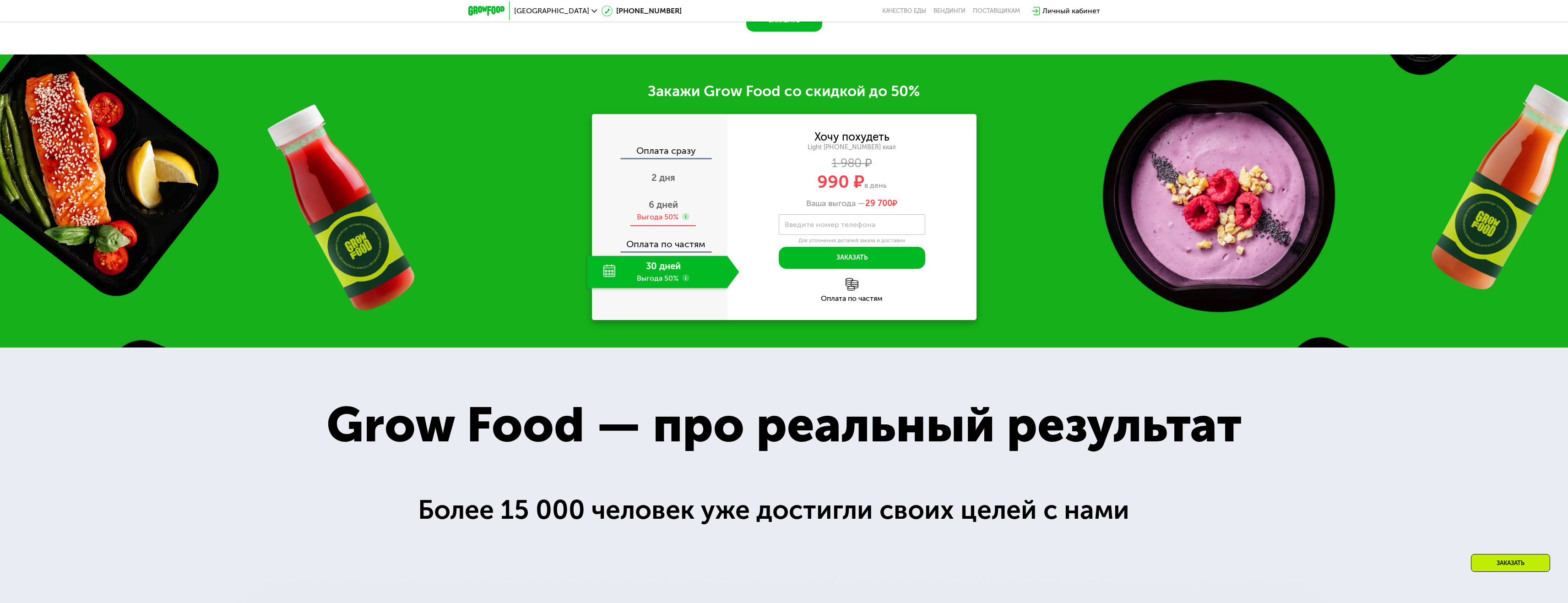
click at [665, 210] on span "6 дней" at bounding box center [664, 205] width 29 height 11
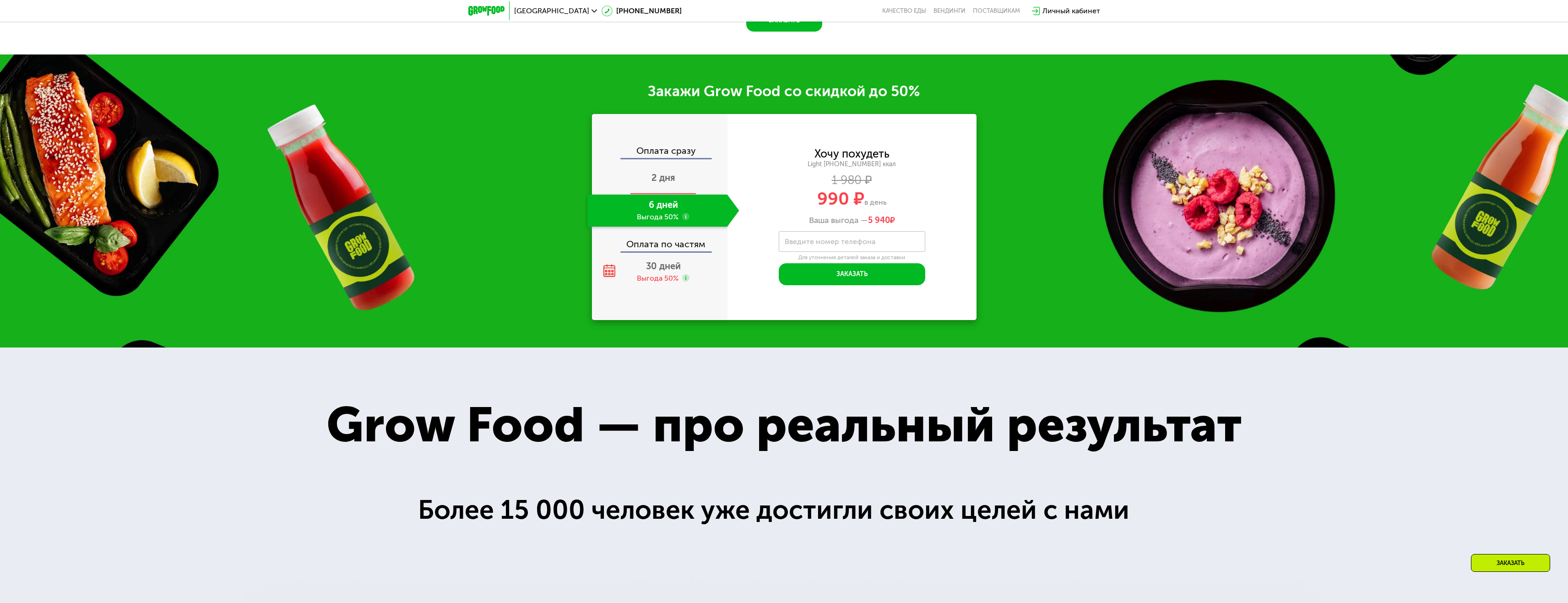
click at [666, 183] on span "2 дня" at bounding box center [663, 177] width 24 height 11
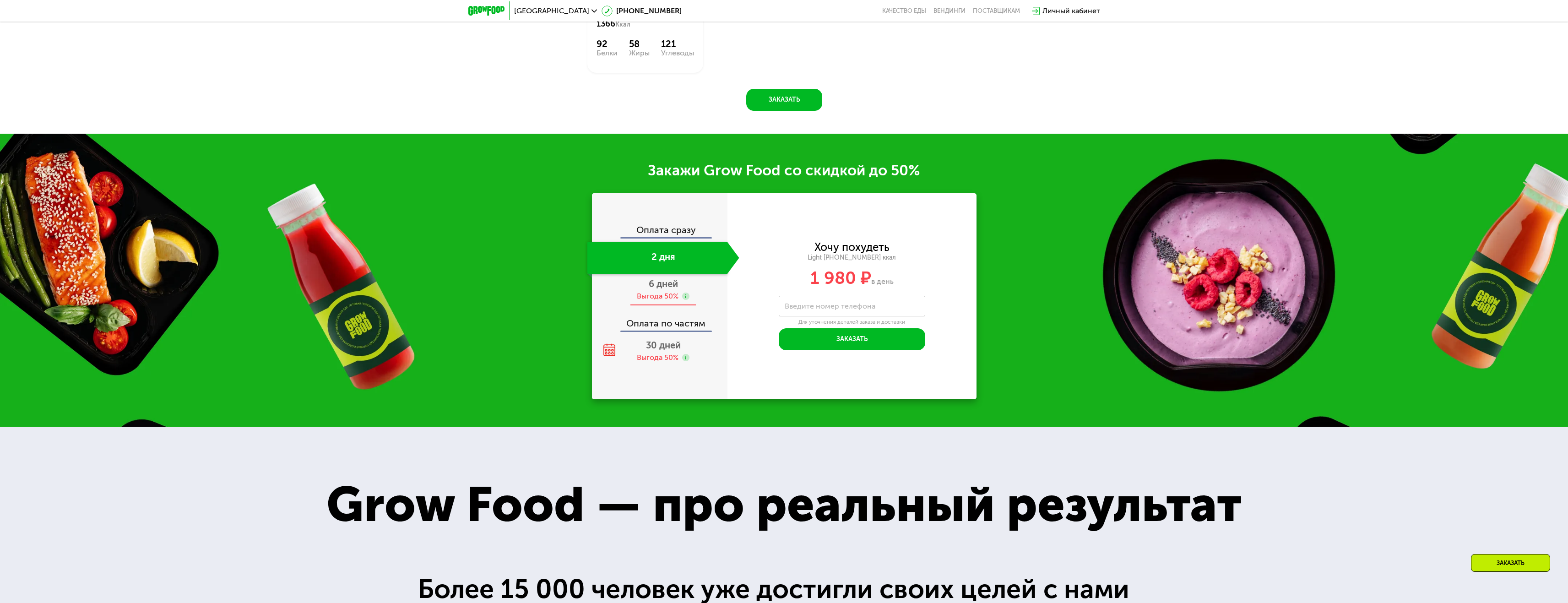
click at [660, 297] on div "Выгода 50%" at bounding box center [658, 295] width 42 height 10
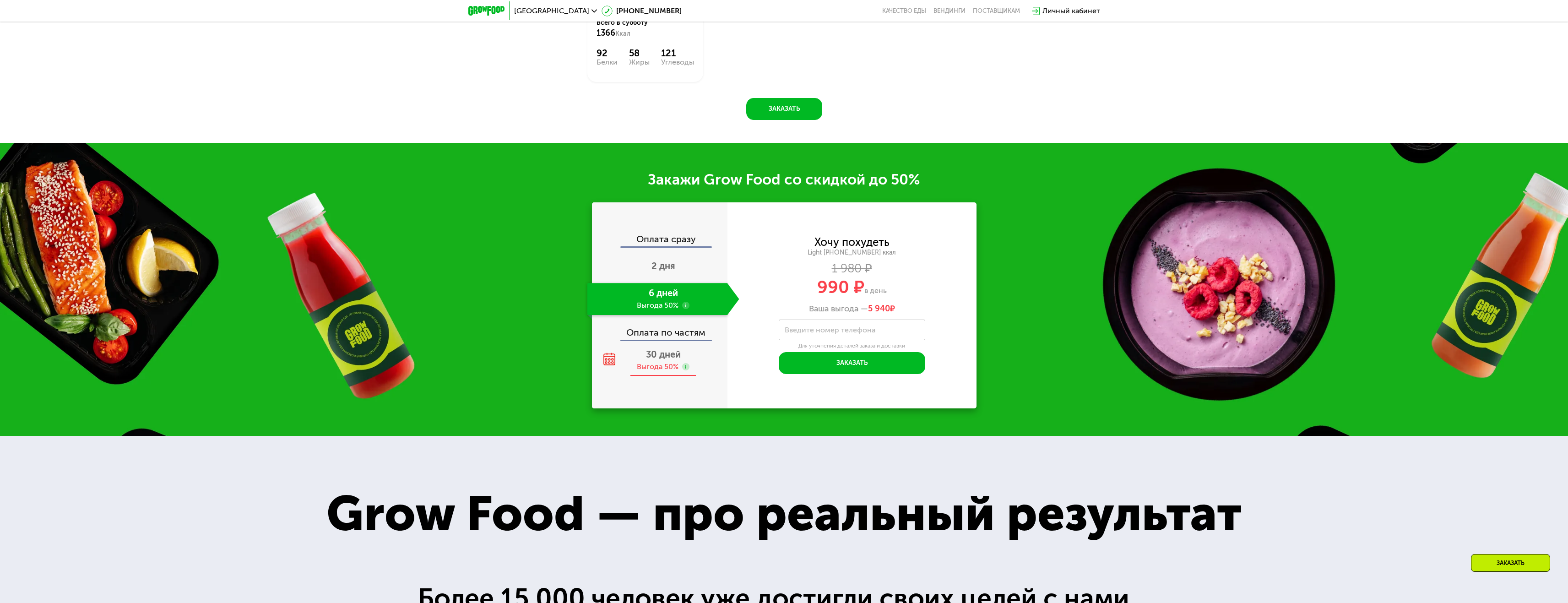
click at [659, 362] on div "Выгода 50%" at bounding box center [658, 366] width 42 height 10
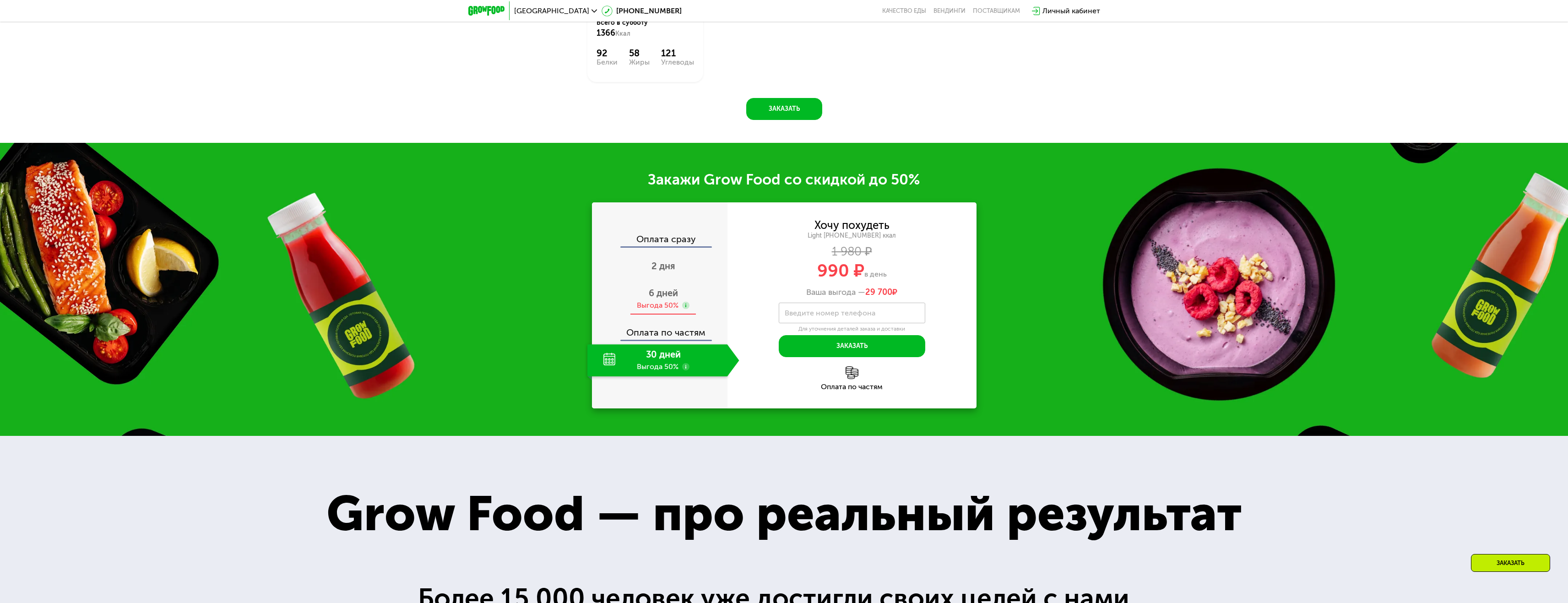
click at [663, 288] on span "6 дней" at bounding box center [664, 293] width 29 height 11
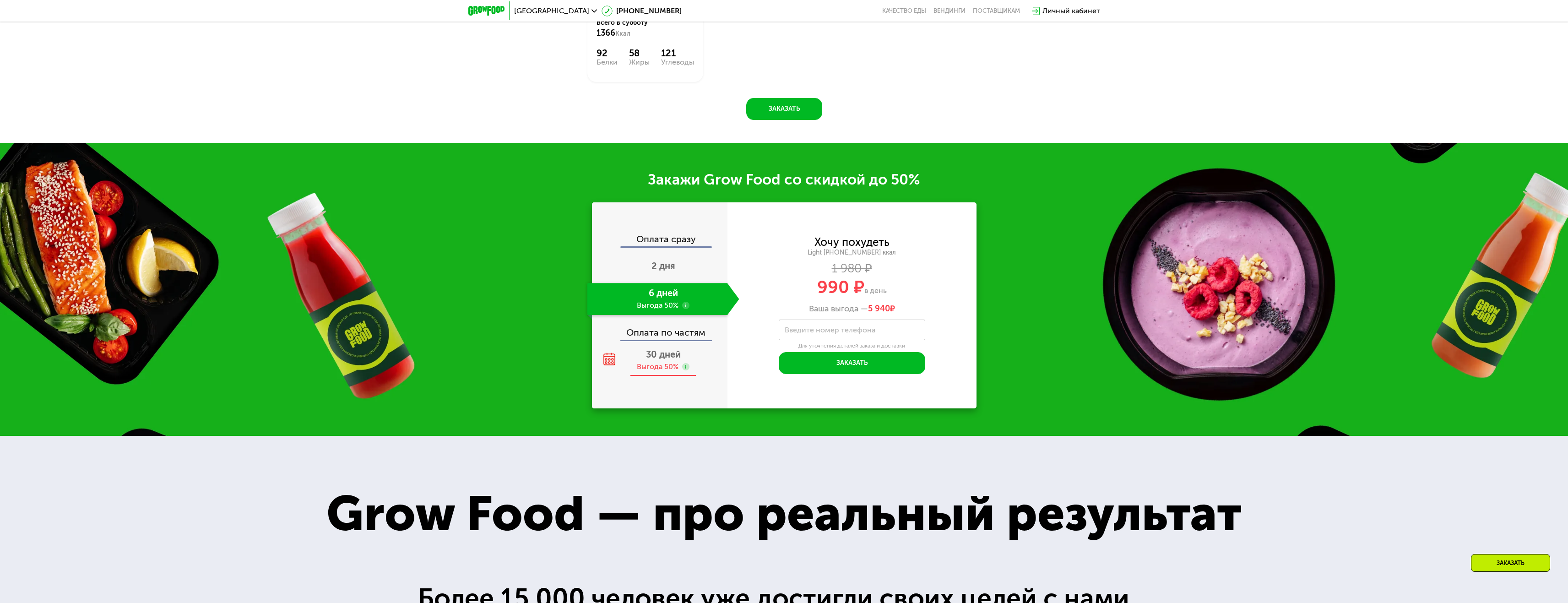
click at [651, 350] on span "30 дней" at bounding box center [664, 354] width 35 height 11
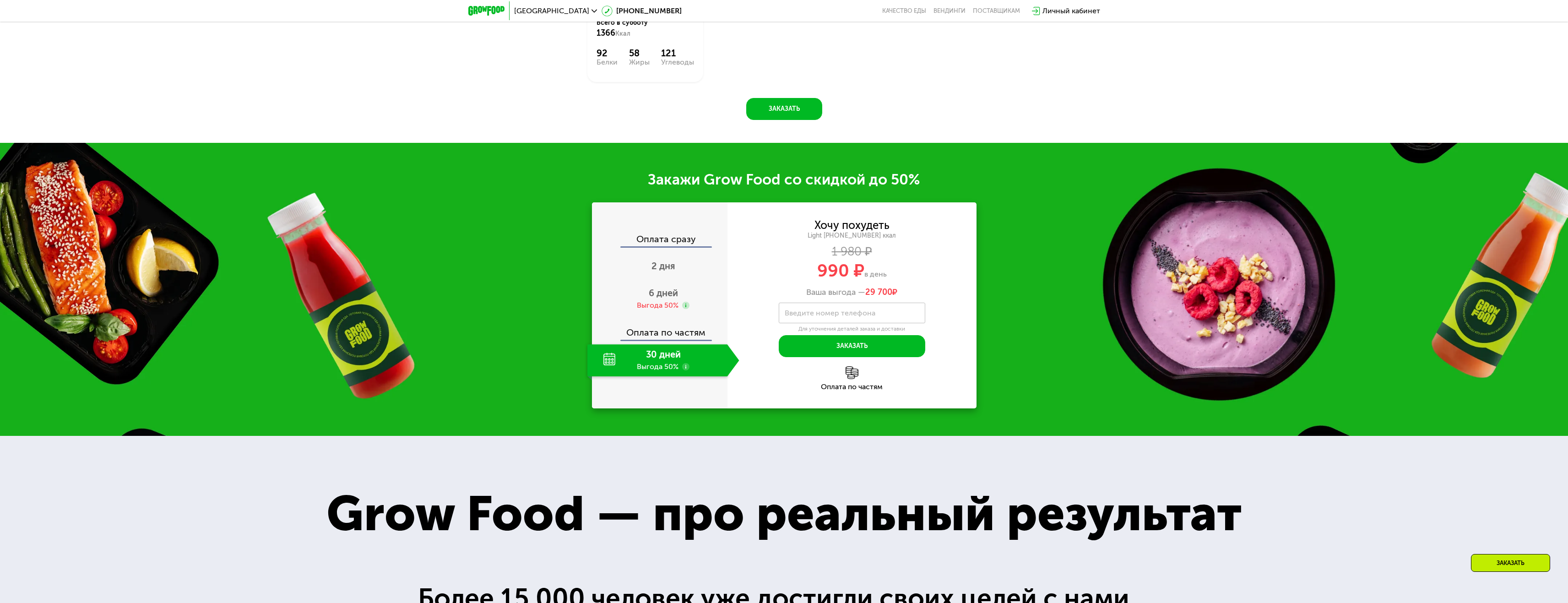
click at [661, 324] on div "Оплата по частям" at bounding box center [660, 329] width 134 height 21
click at [664, 300] on div "Выгода 50%" at bounding box center [658, 305] width 42 height 10
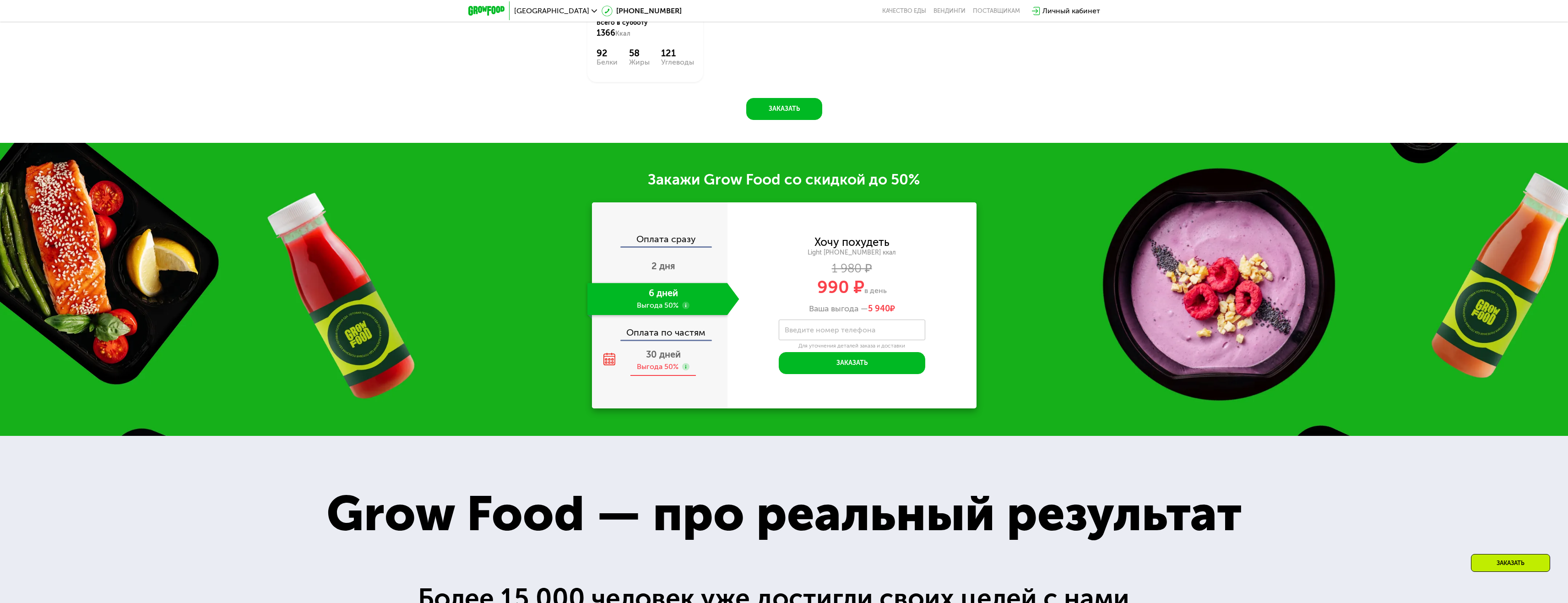
click at [658, 350] on span "30 дней" at bounding box center [664, 354] width 35 height 11
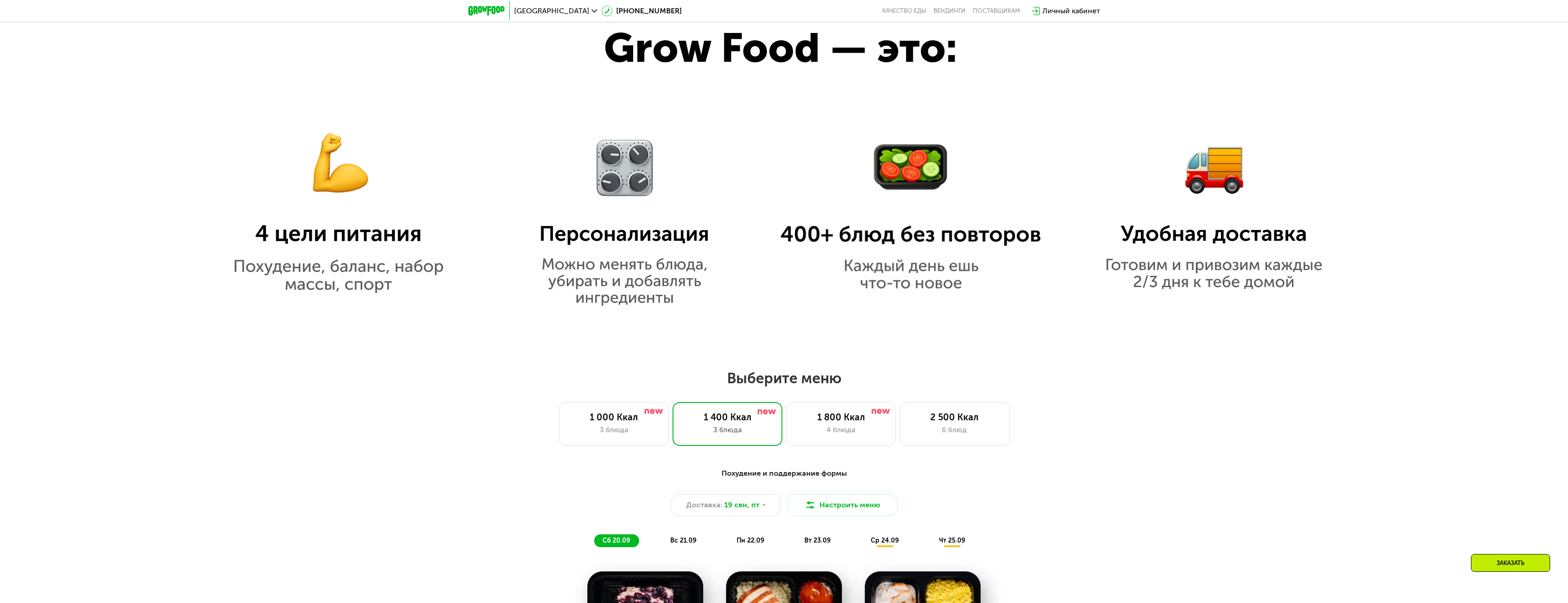
scroll to position [961, 0]
